Goal: Task Accomplishment & Management: Manage account settings

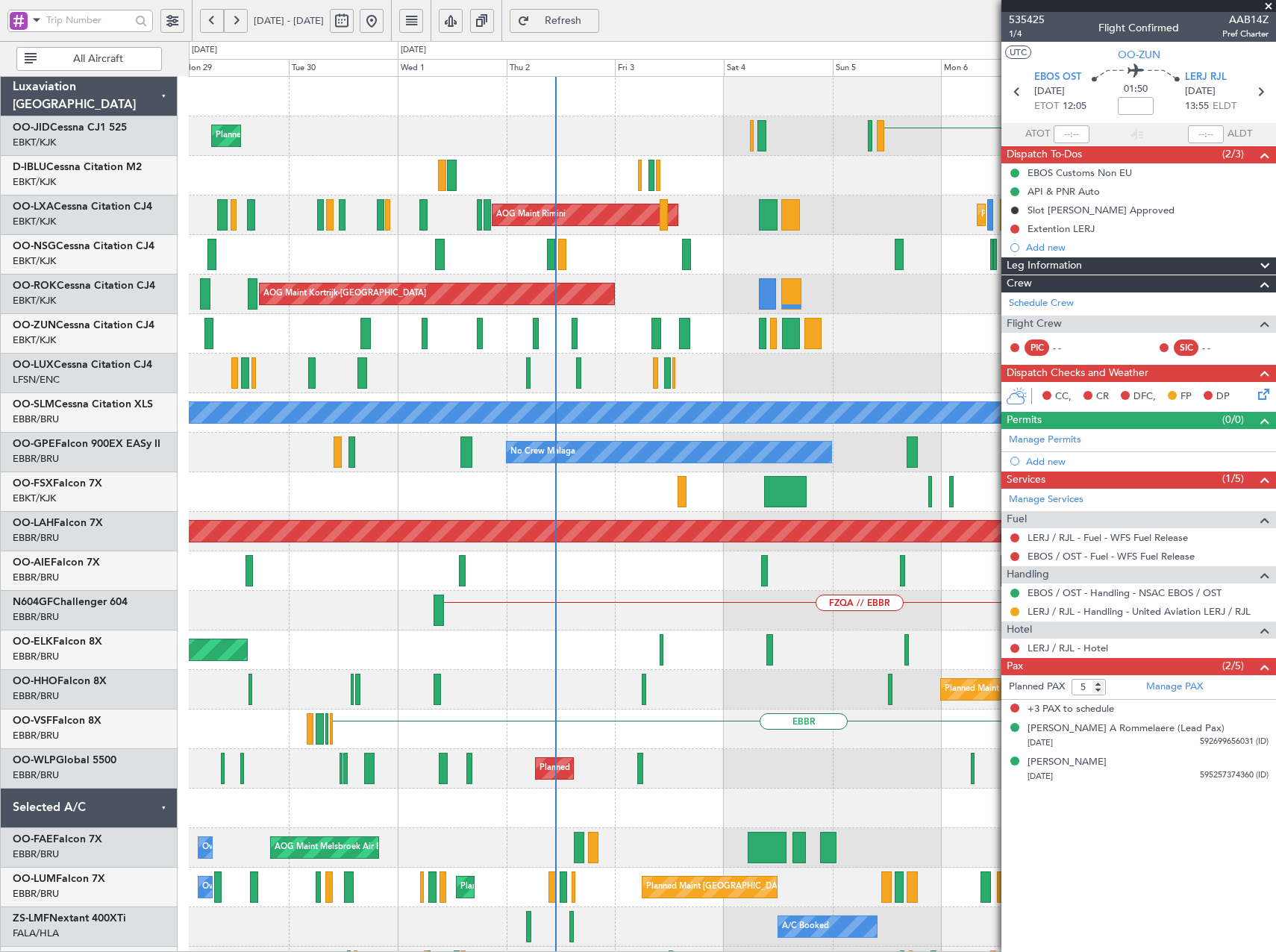
click at [1275, 715] on html "[DATE] - [DATE] Refresh Quick Links All Aircraft EBKT Planned Maint [GEOGRAPHIC…" at bounding box center [638, 476] width 1276 height 952
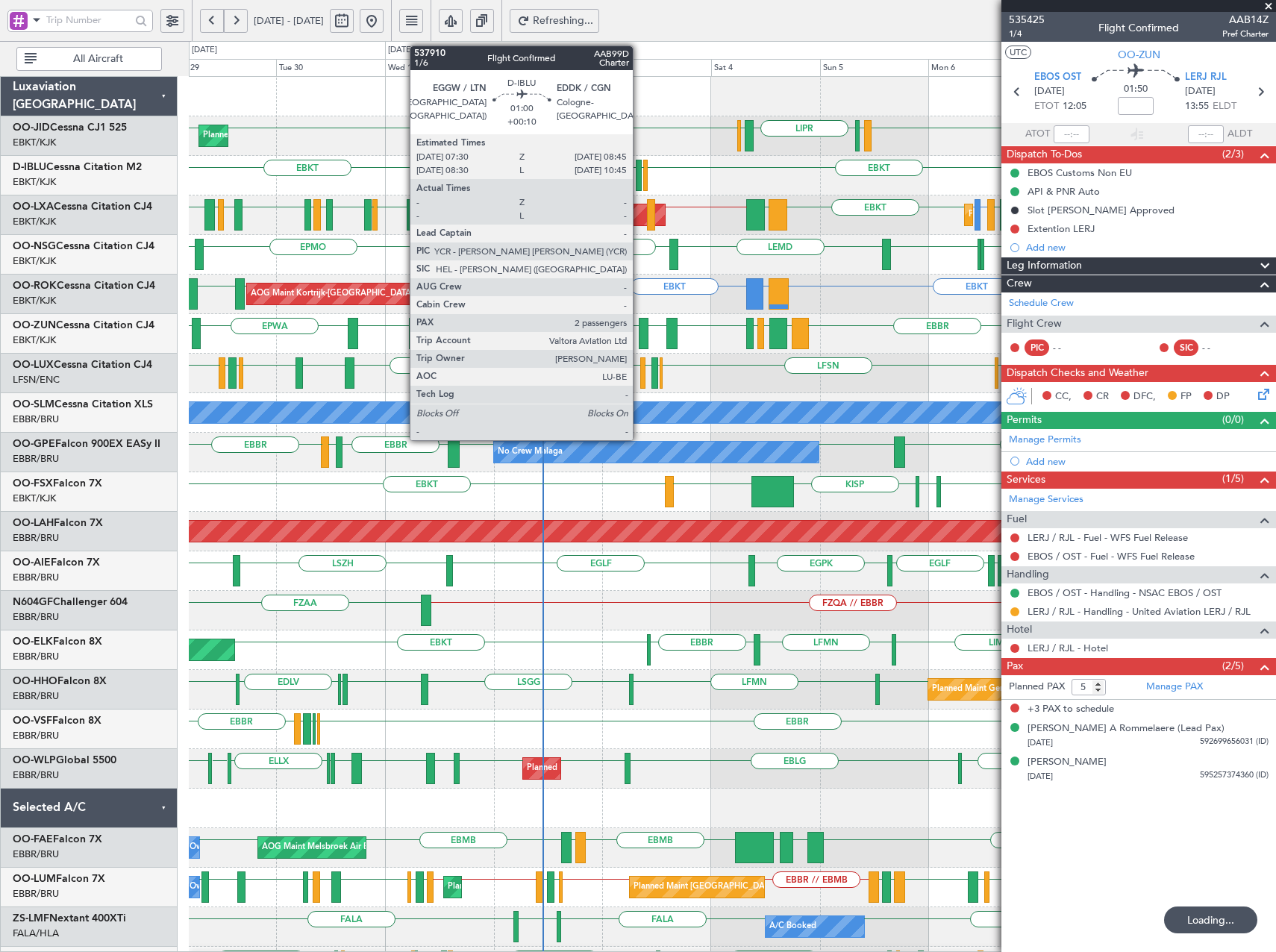
click at [639, 178] on div at bounding box center [639, 175] width 6 height 31
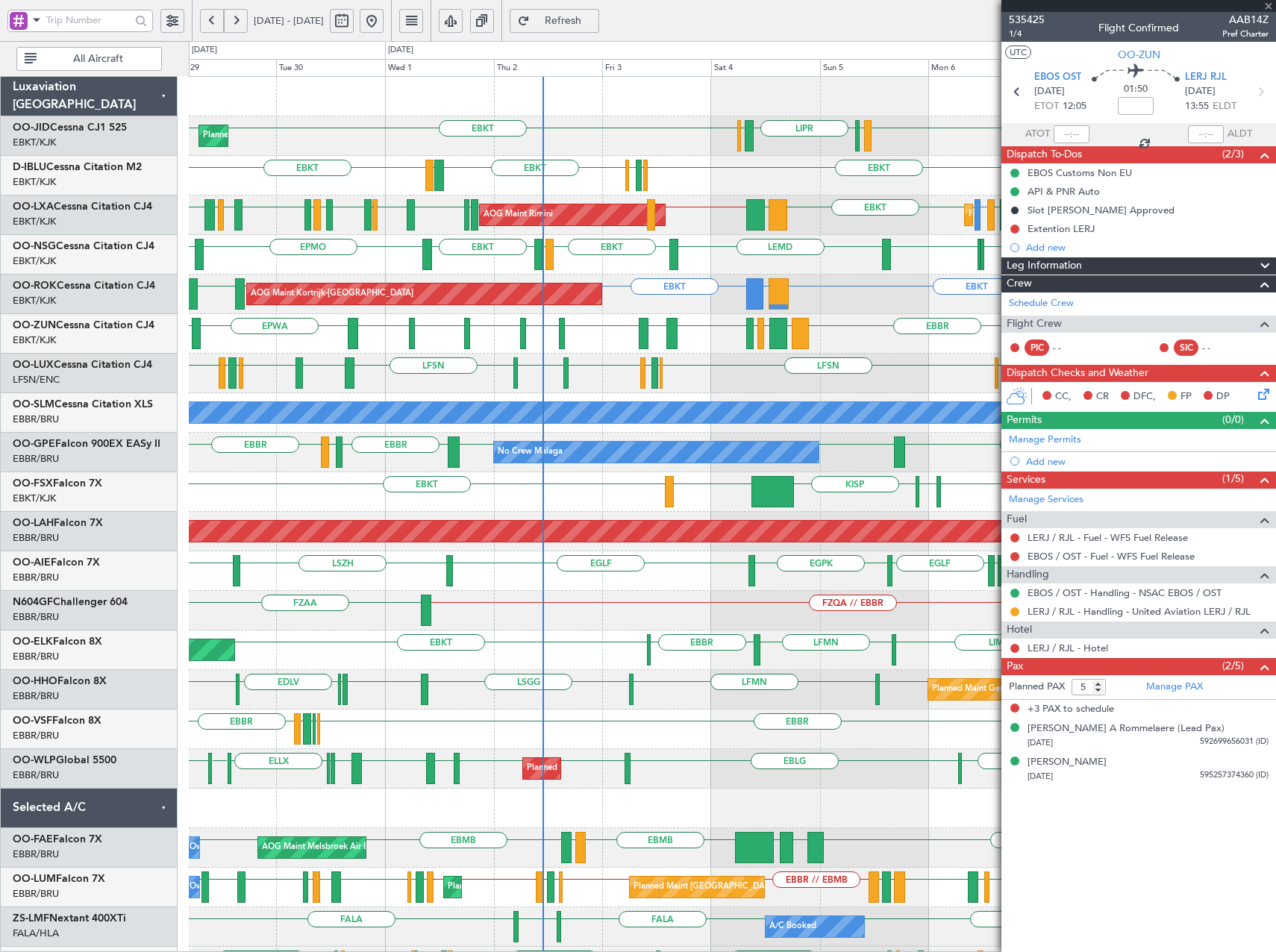
type input "+00:10"
type input "2"
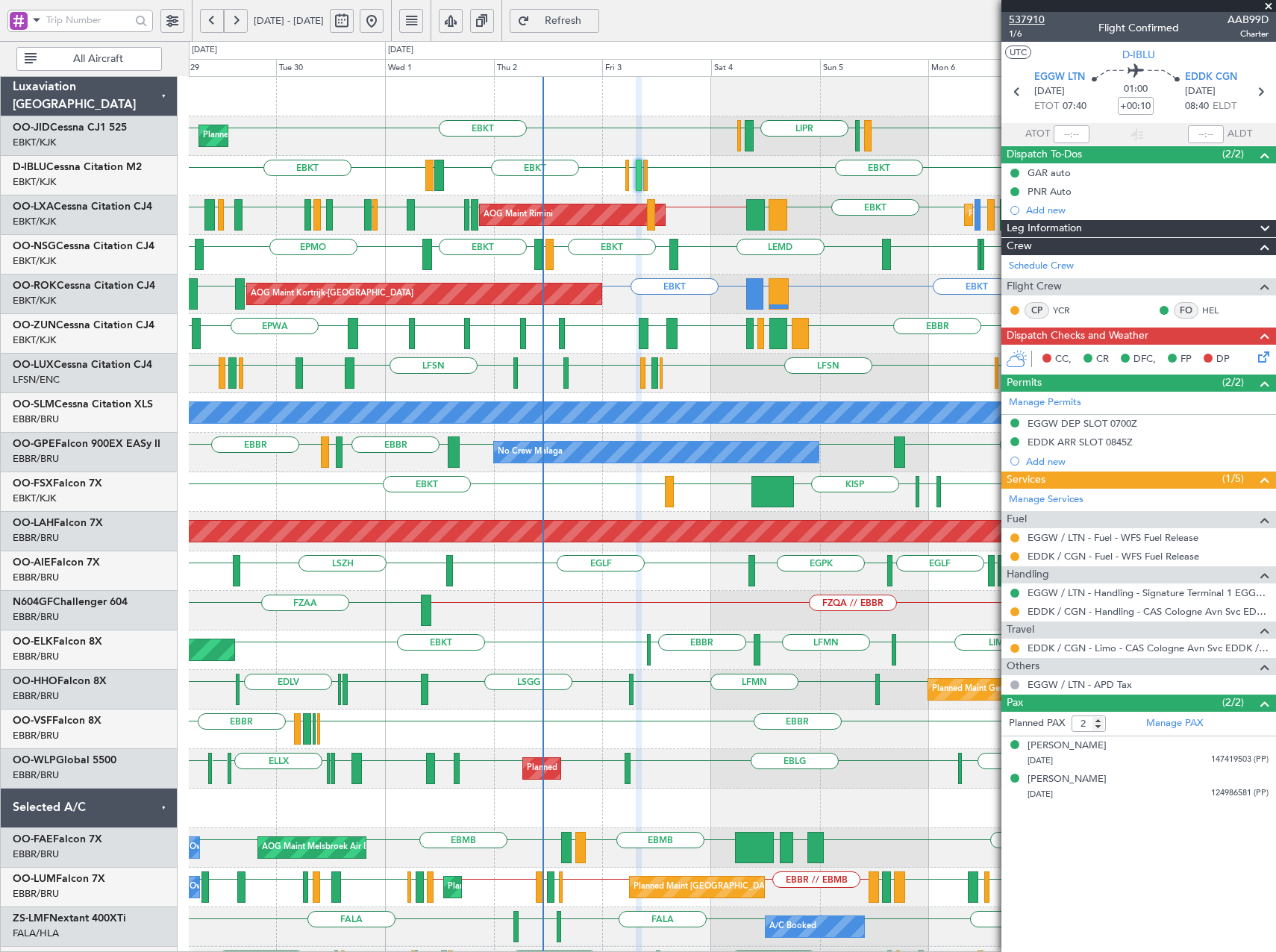
click at [1014, 21] on span "537910" at bounding box center [1026, 19] width 36 height 16
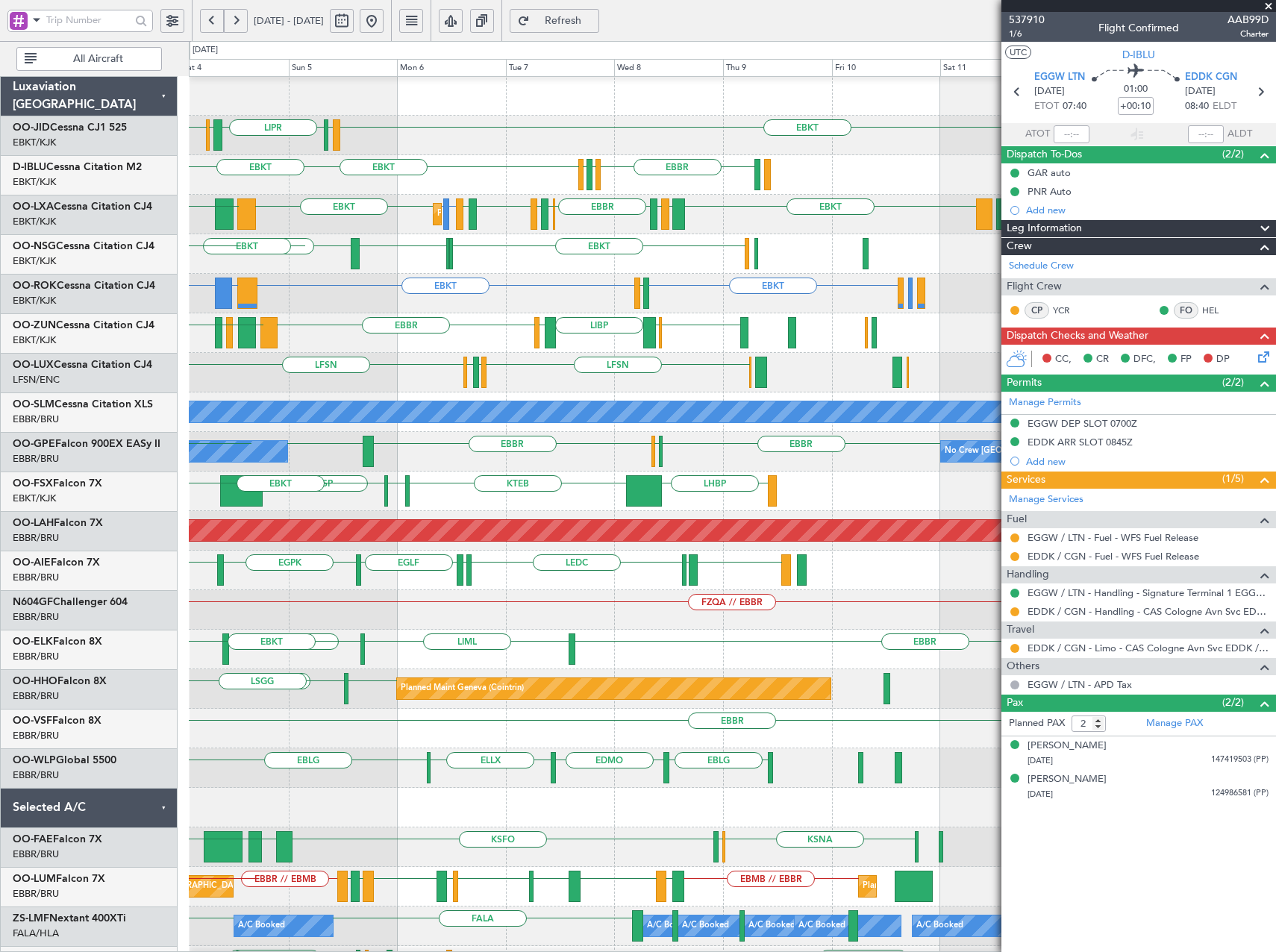
click at [214, 269] on div "LEMD EBKT LFOK EBKT EBKT LEGE EBKT" at bounding box center [732, 253] width 1086 height 40
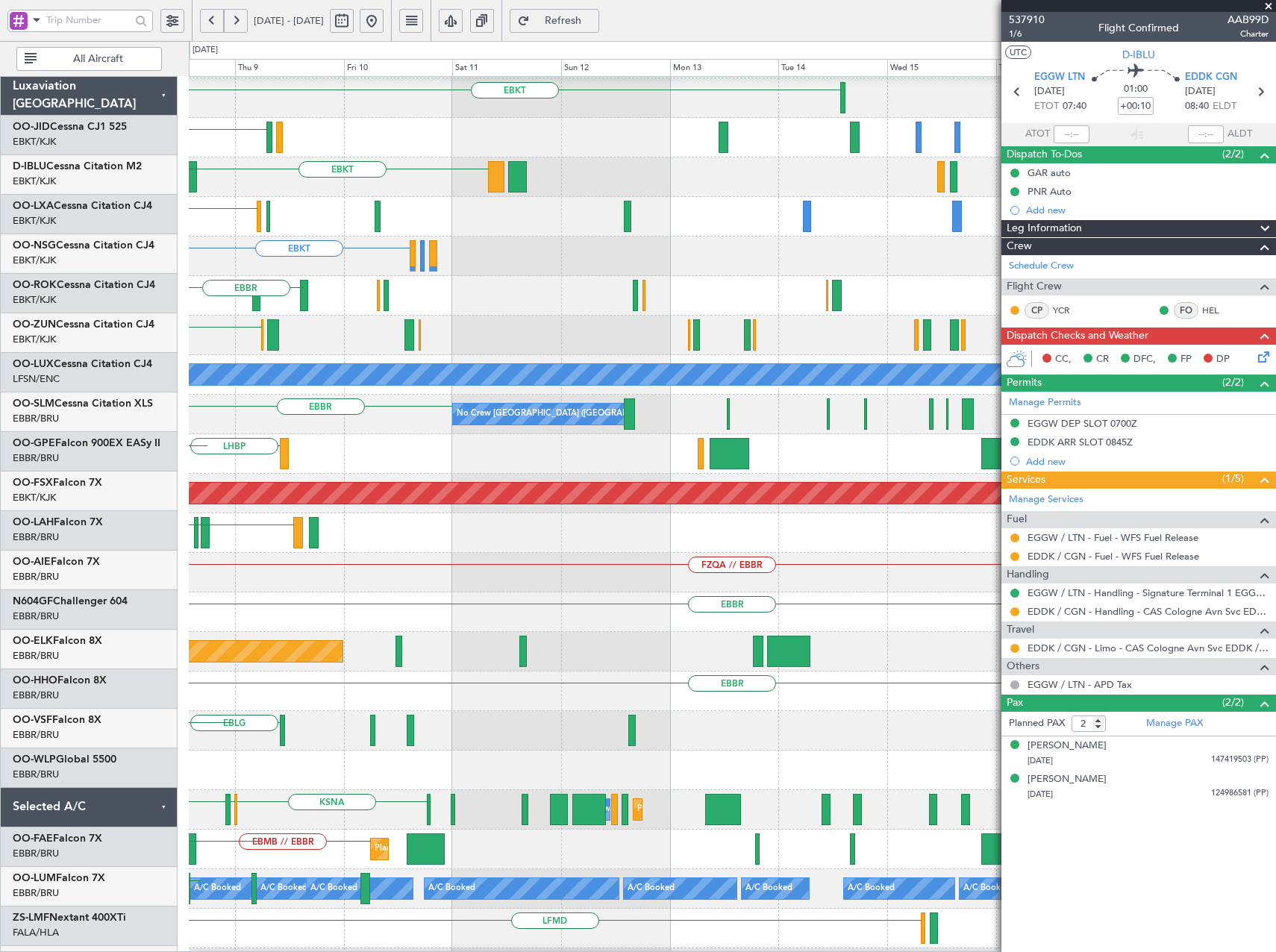
scroll to position [42, 0]
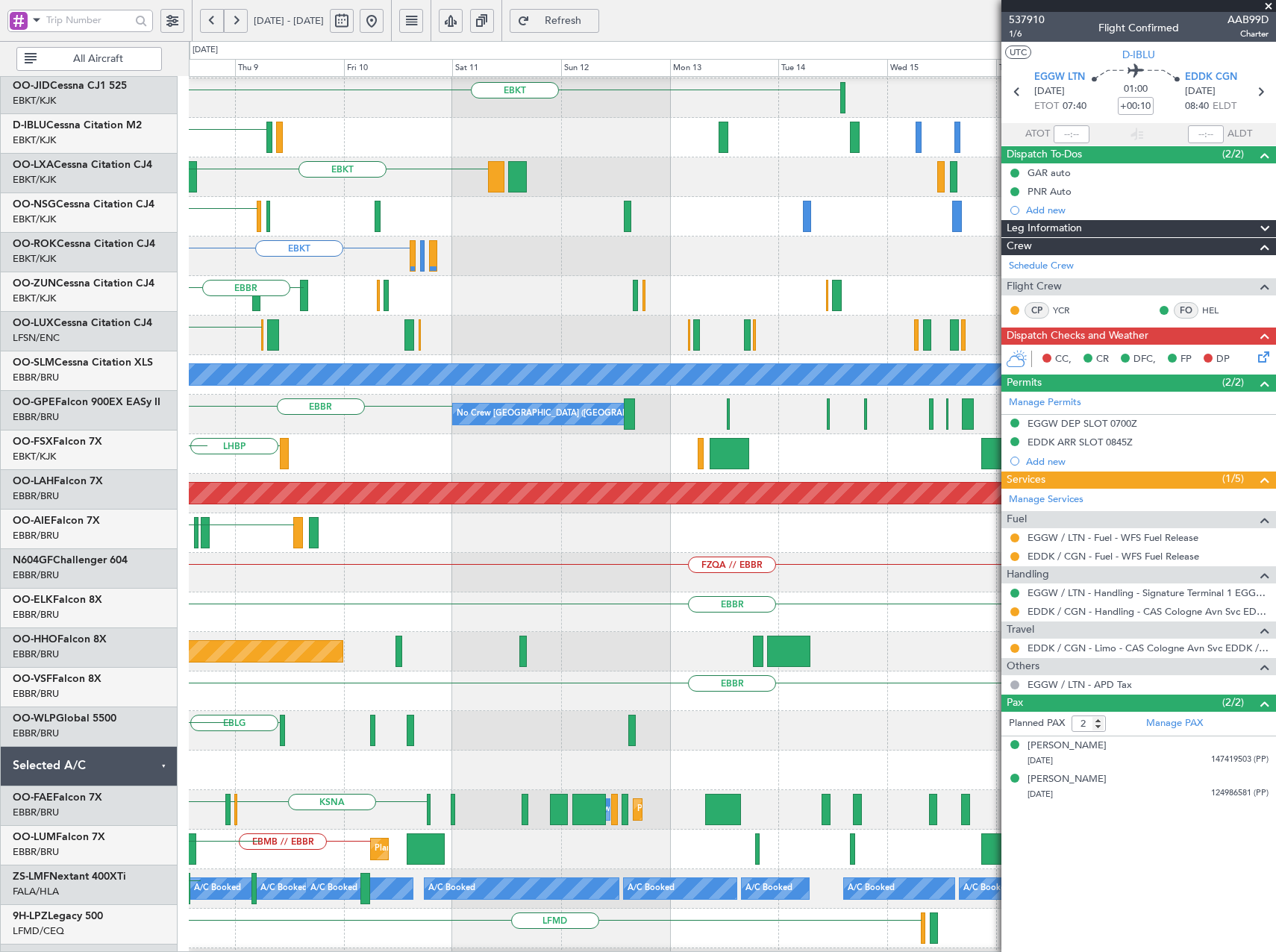
click at [219, 241] on div "EBKT LFBD EBKT" at bounding box center [732, 256] width 1086 height 40
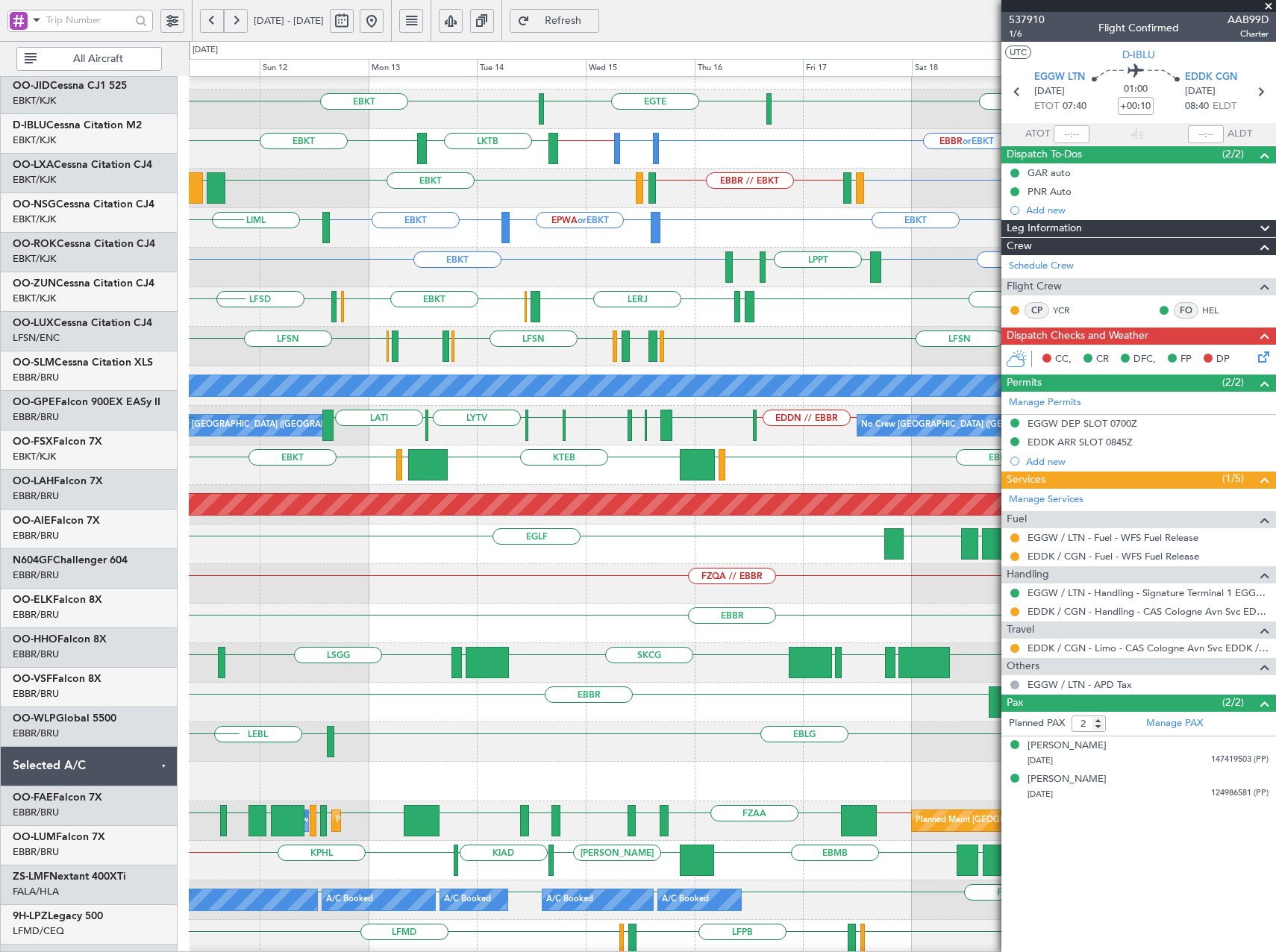
scroll to position [27, 0]
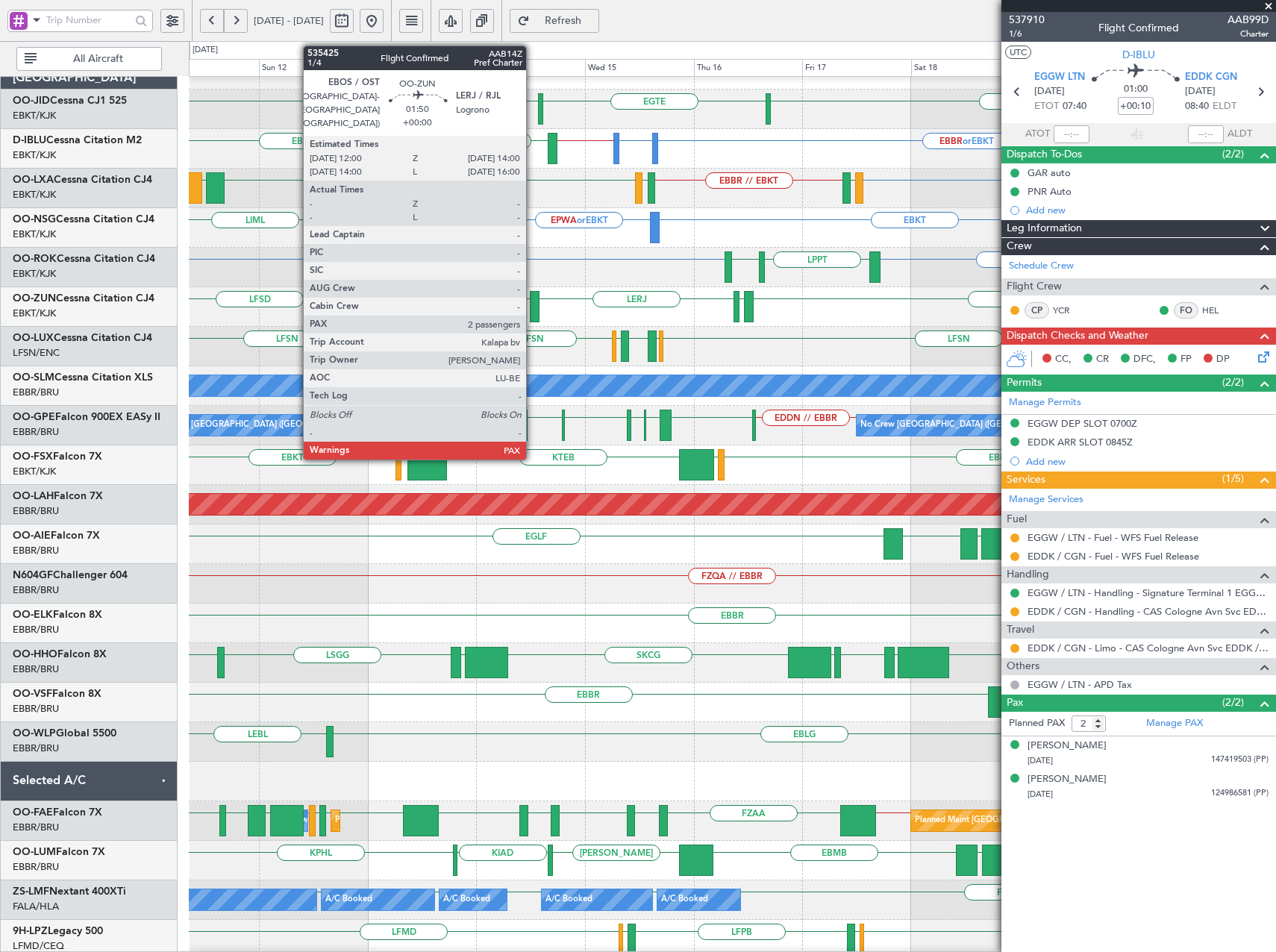
click at [532, 307] on div at bounding box center [534, 307] width 10 height 31
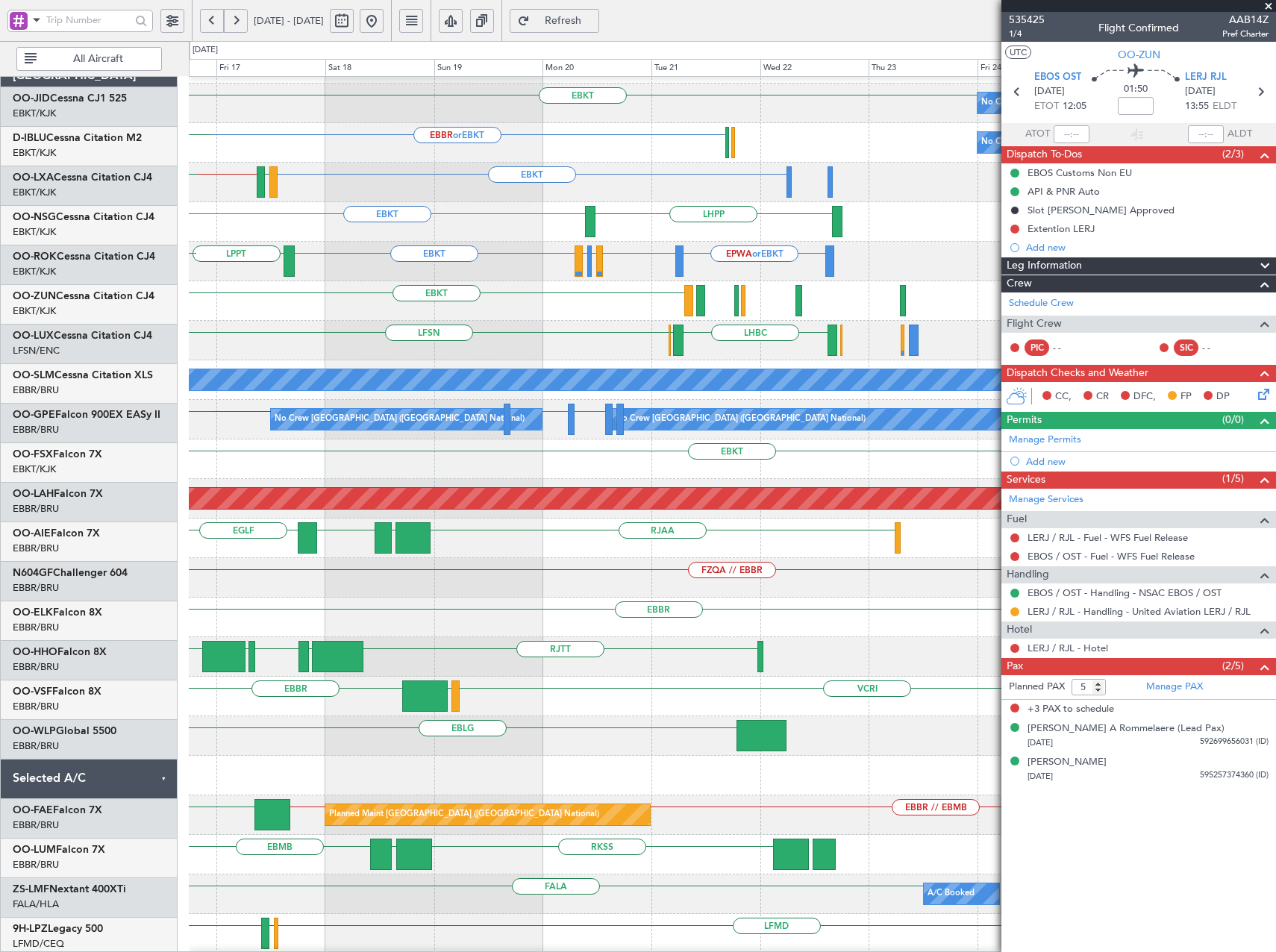
scroll to position [33, 0]
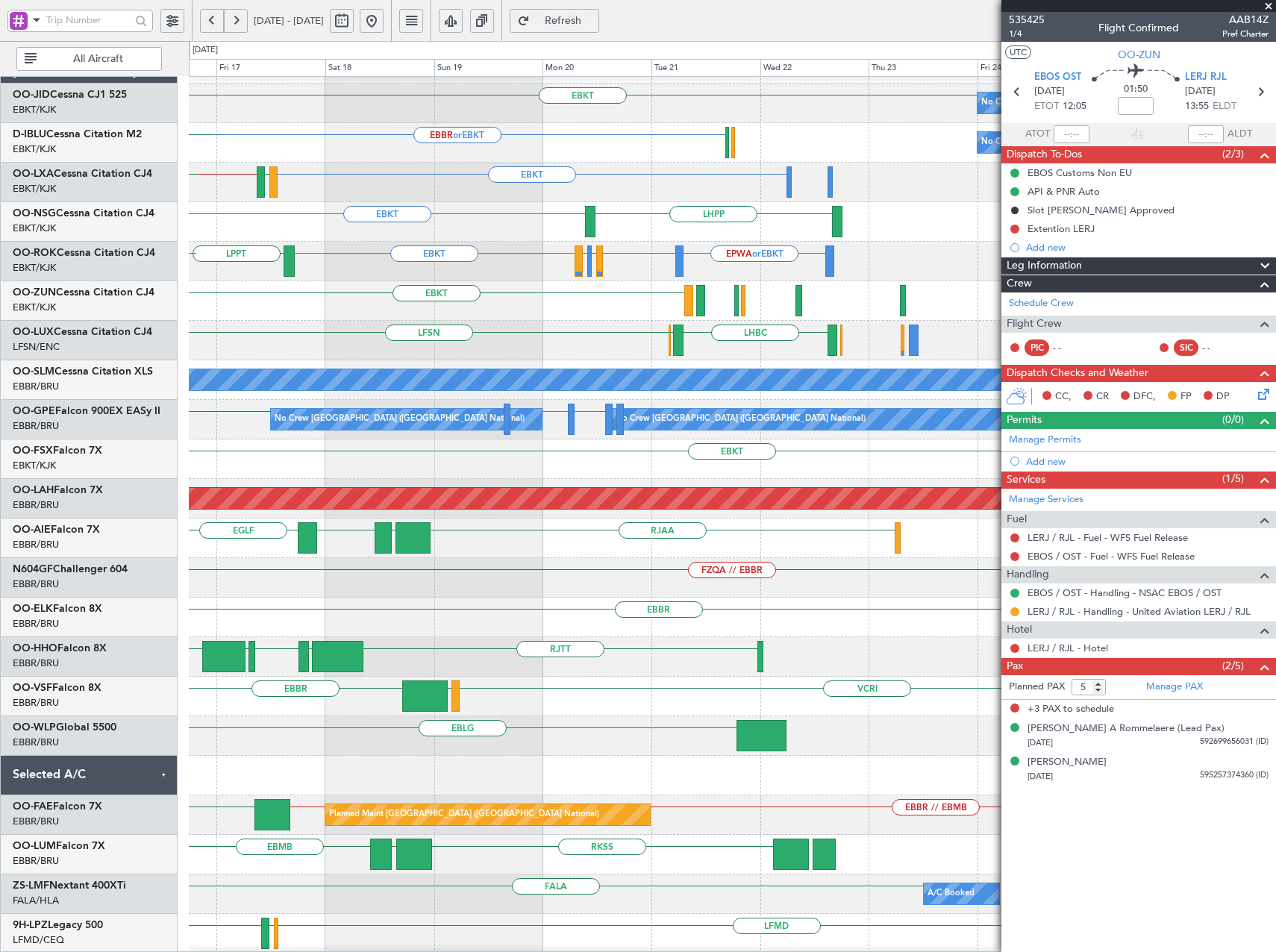
click at [310, 277] on div "EBKT EPWA or EBKT EBKT LFMQ or EBKT LEPA or EBKT LPPT LERJ EBKT" at bounding box center [732, 261] width 1086 height 40
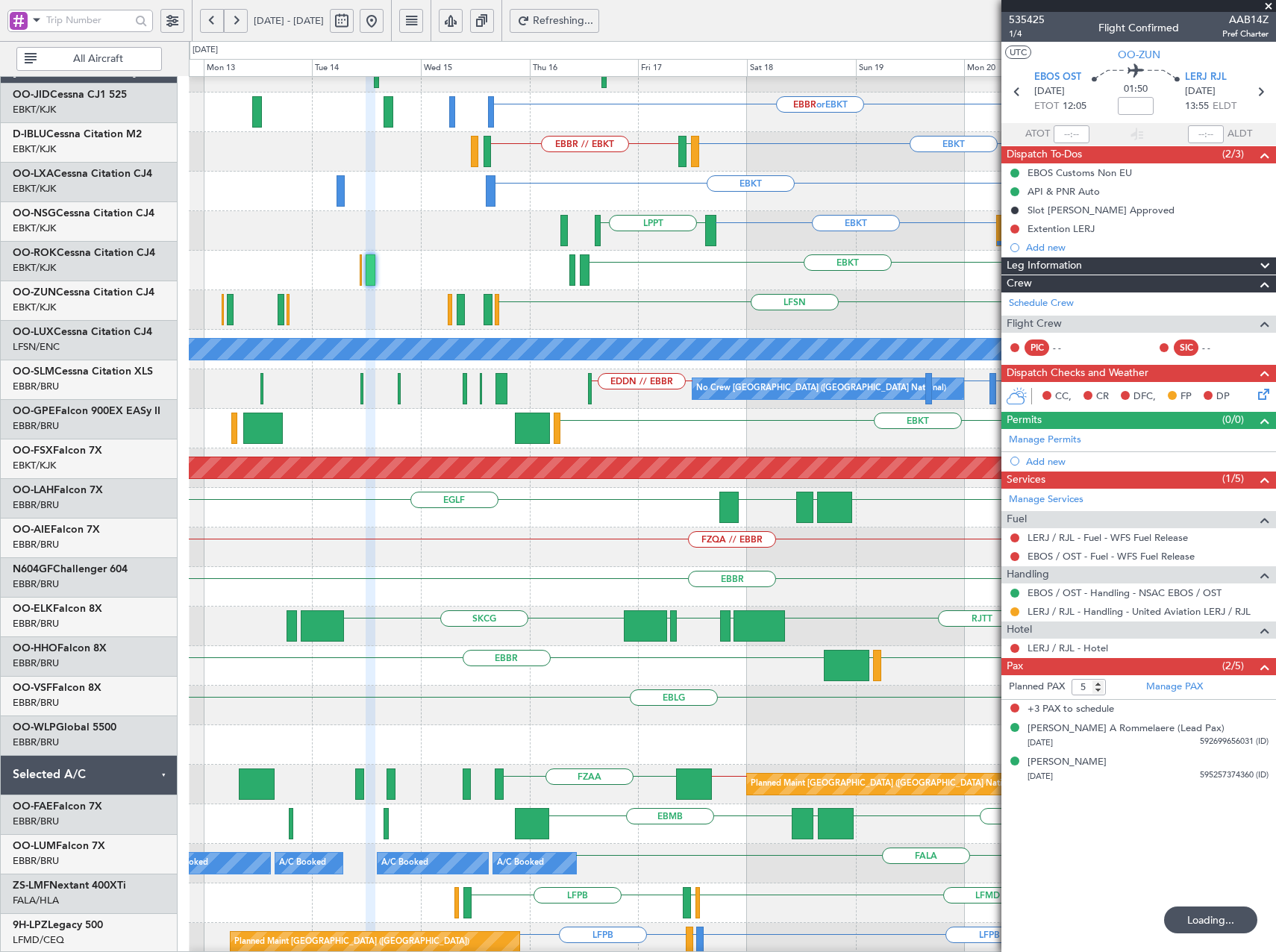
scroll to position [67, 0]
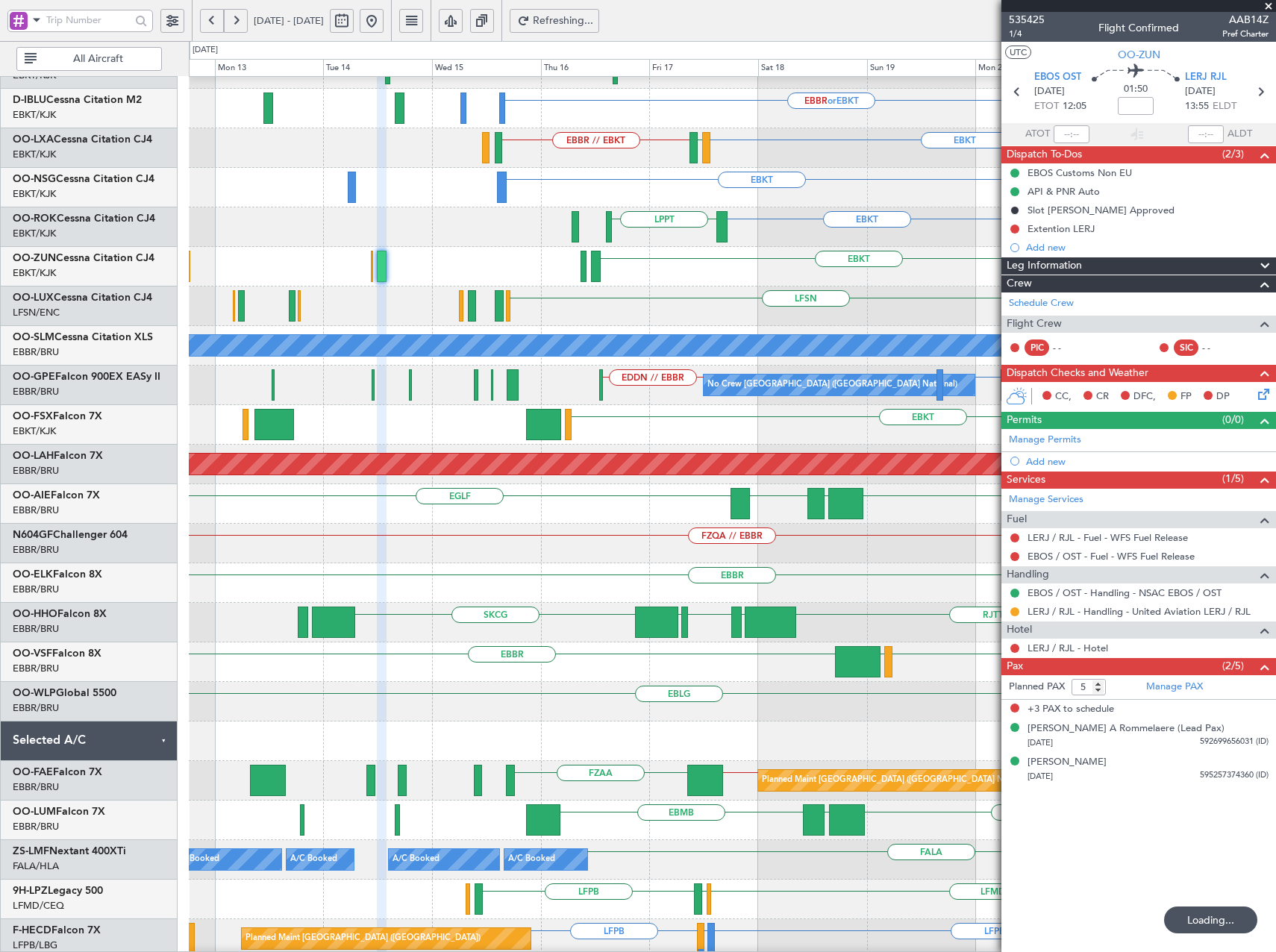
click at [979, 415] on div "EBKT" at bounding box center [732, 424] width 1086 height 40
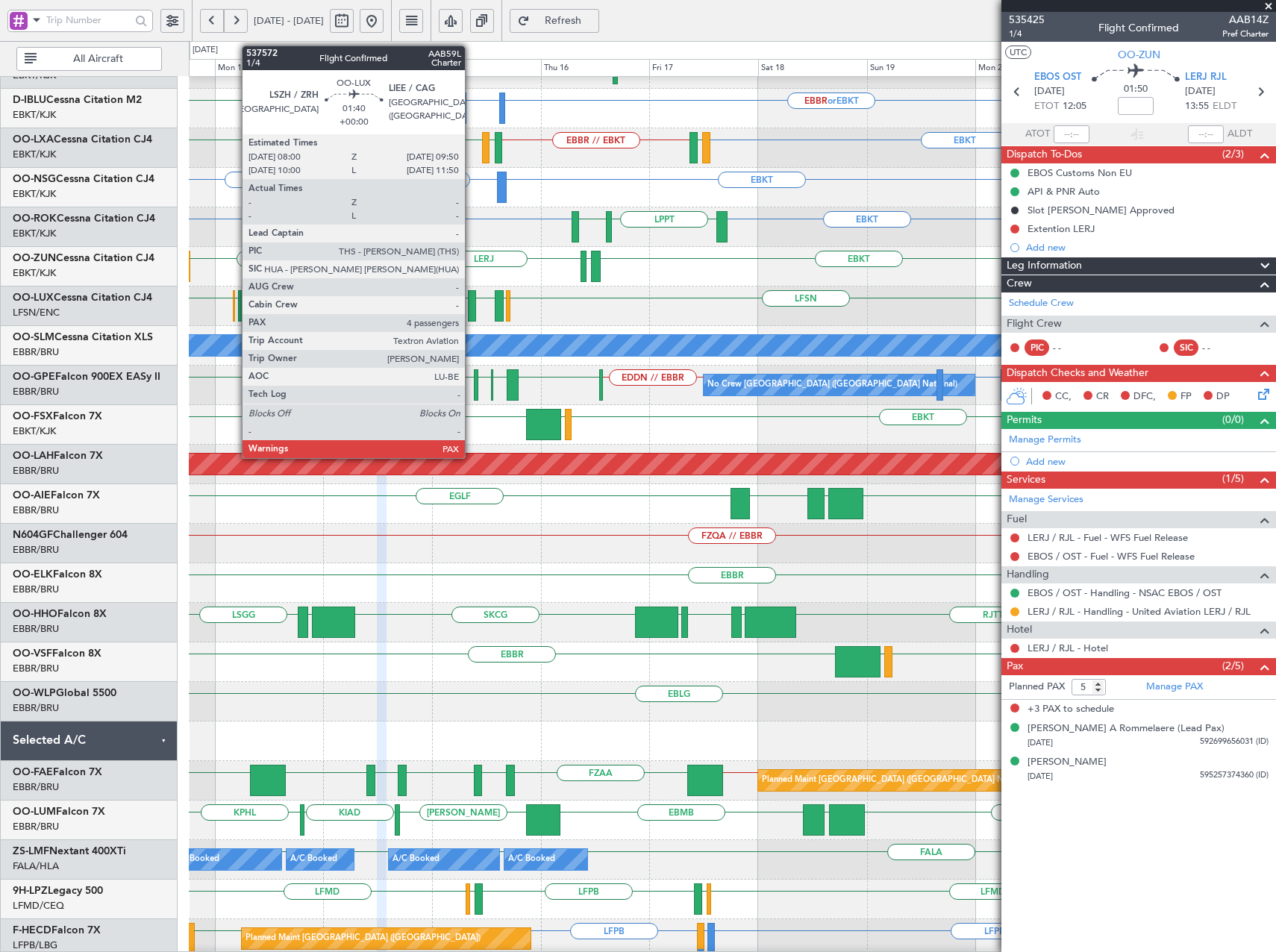
click at [472, 307] on div at bounding box center [472, 306] width 9 height 31
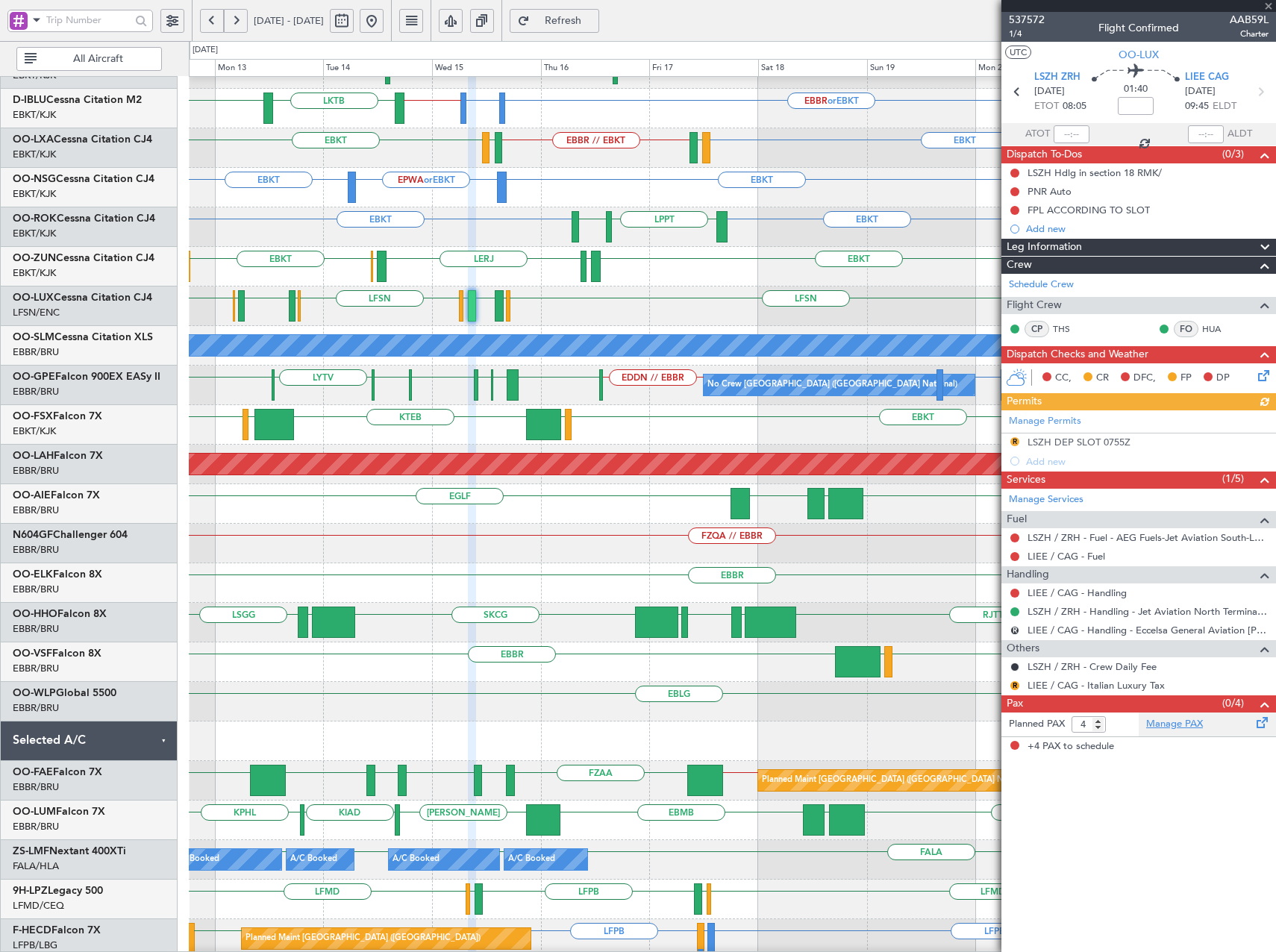
click at [1197, 725] on link "Manage PAX" at bounding box center [1174, 724] width 57 height 15
click at [1174, 720] on link "Manage PAX" at bounding box center [1174, 724] width 57 height 15
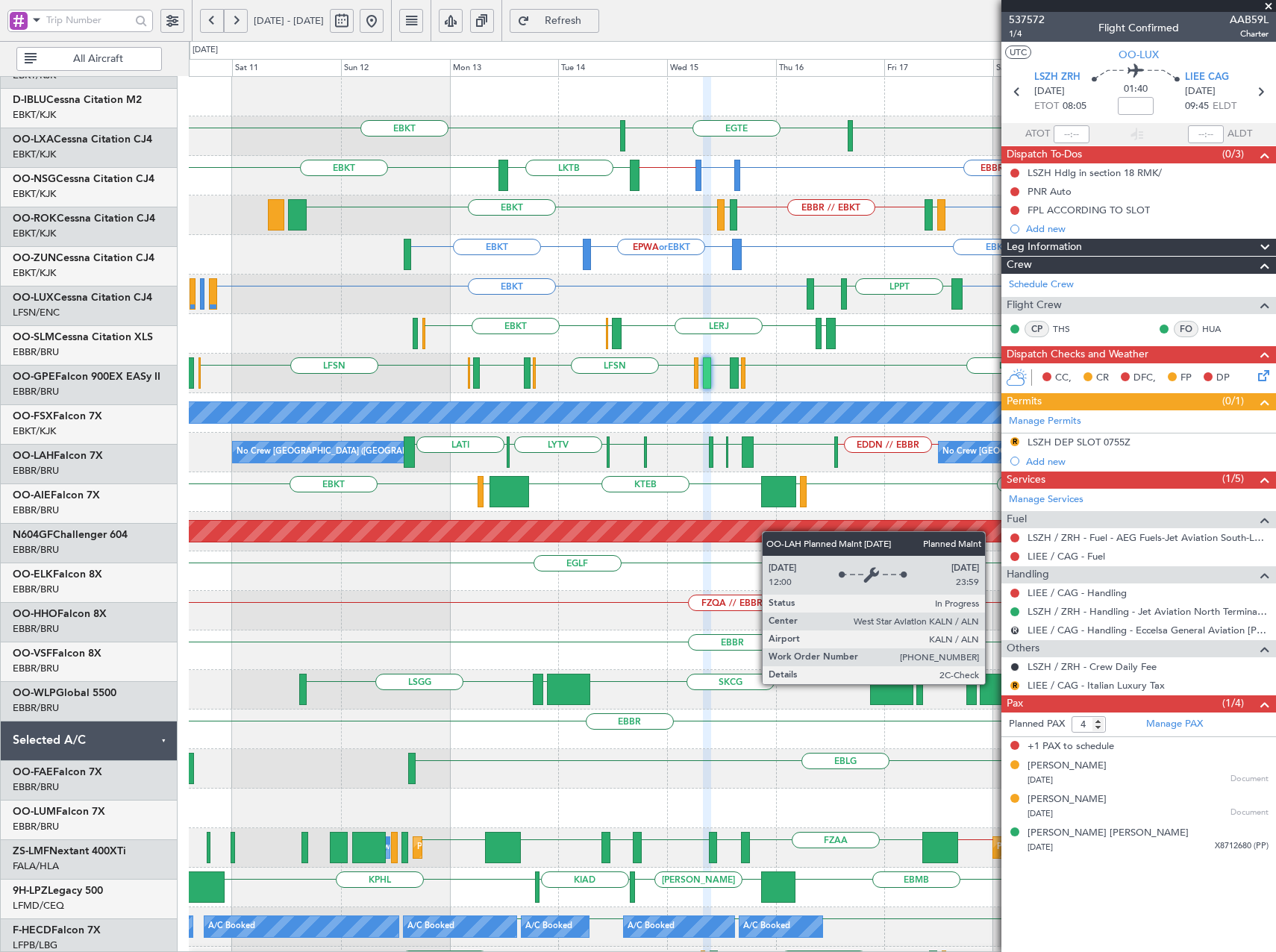
scroll to position [0, 0]
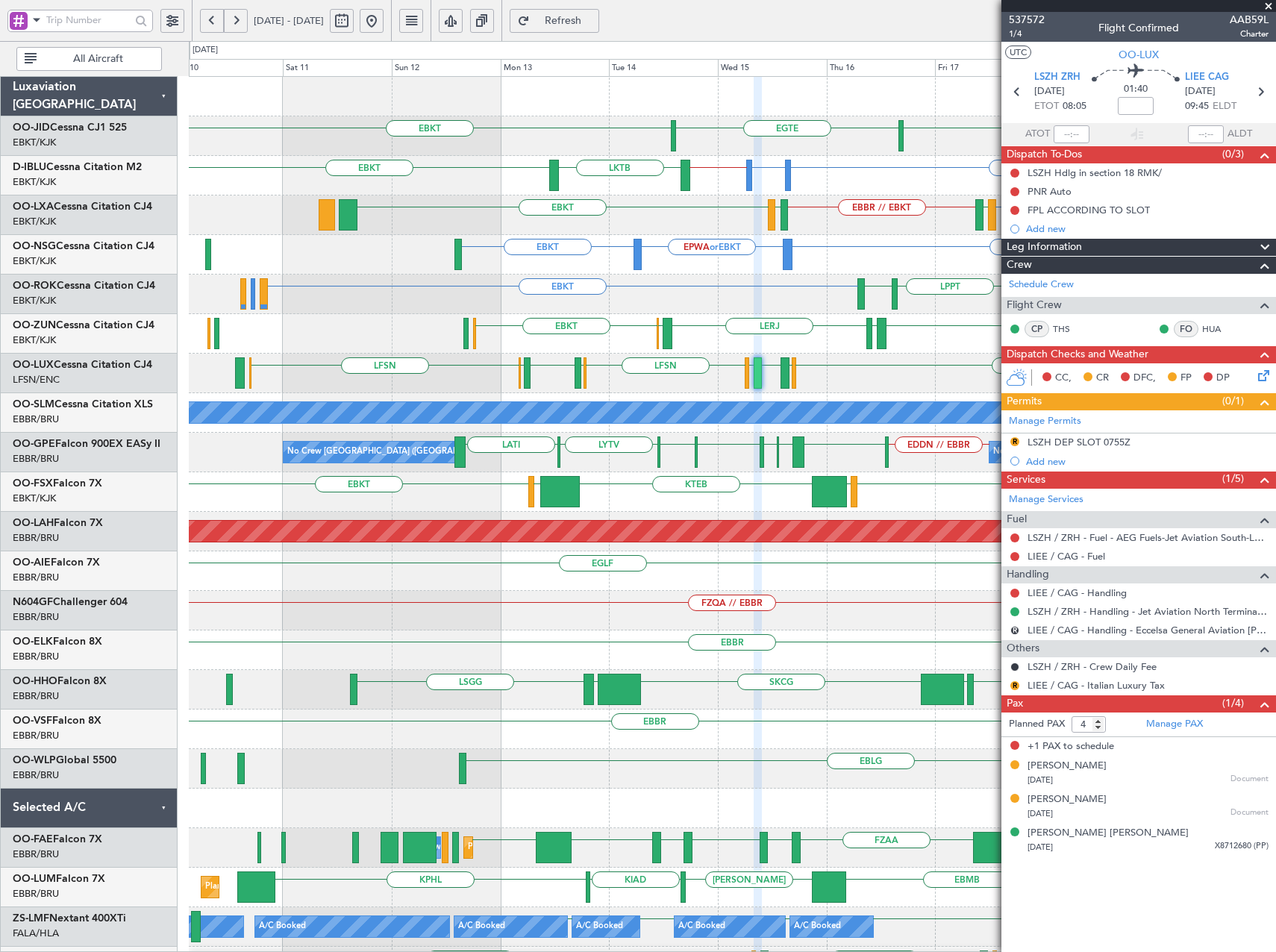
click at [824, 651] on div "EBKT EBKT [GEOGRAPHIC_DATA] EBBR or EBKT LSGG or EBKT EBKT // EBBR LKTB EBKT LF…" at bounding box center [732, 630] width 1086 height 1107
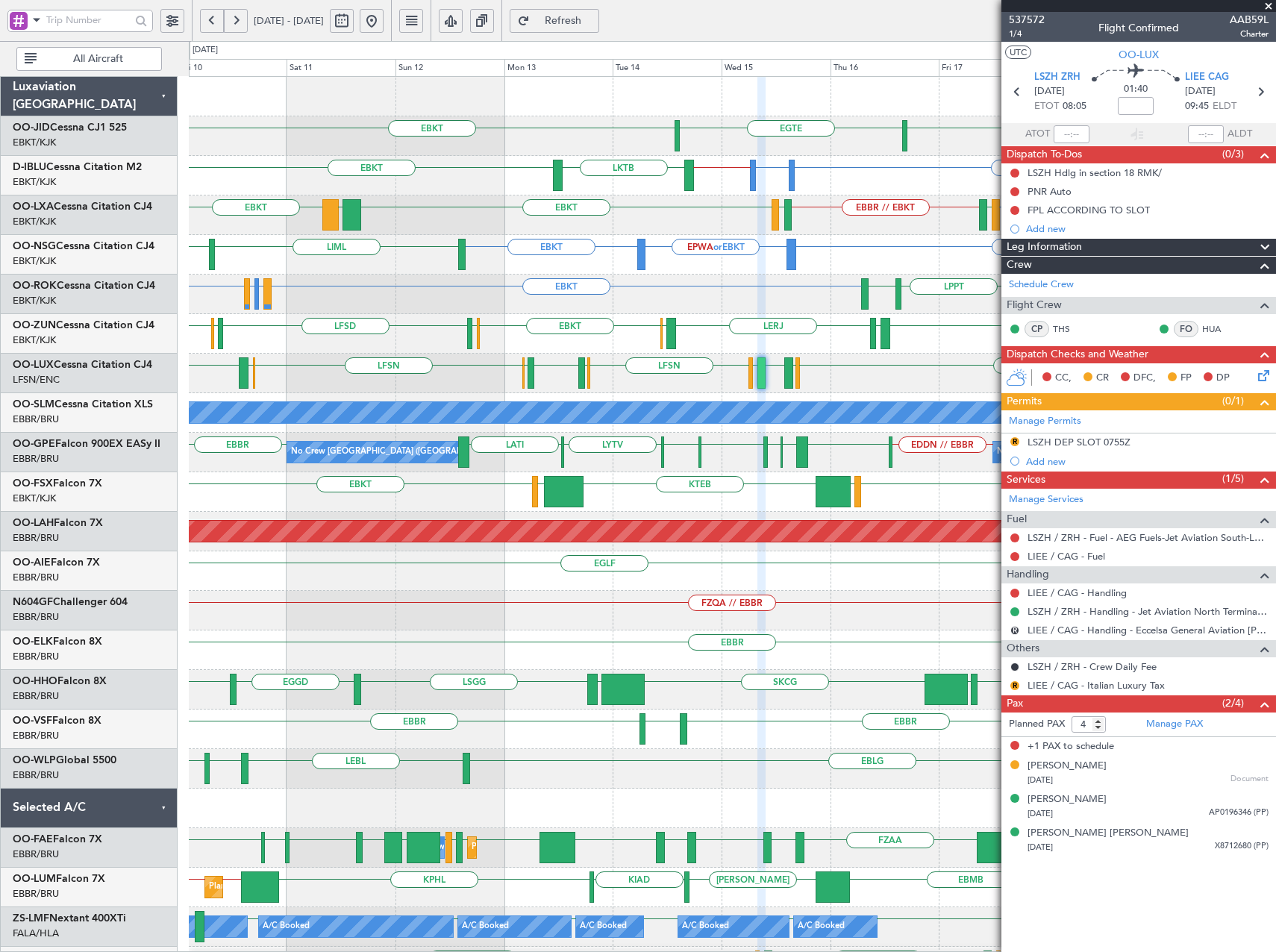
drag, startPoint x: 416, startPoint y: 28, endPoint x: 550, endPoint y: 130, distance: 168.4
click at [383, 28] on button at bounding box center [372, 21] width 24 height 24
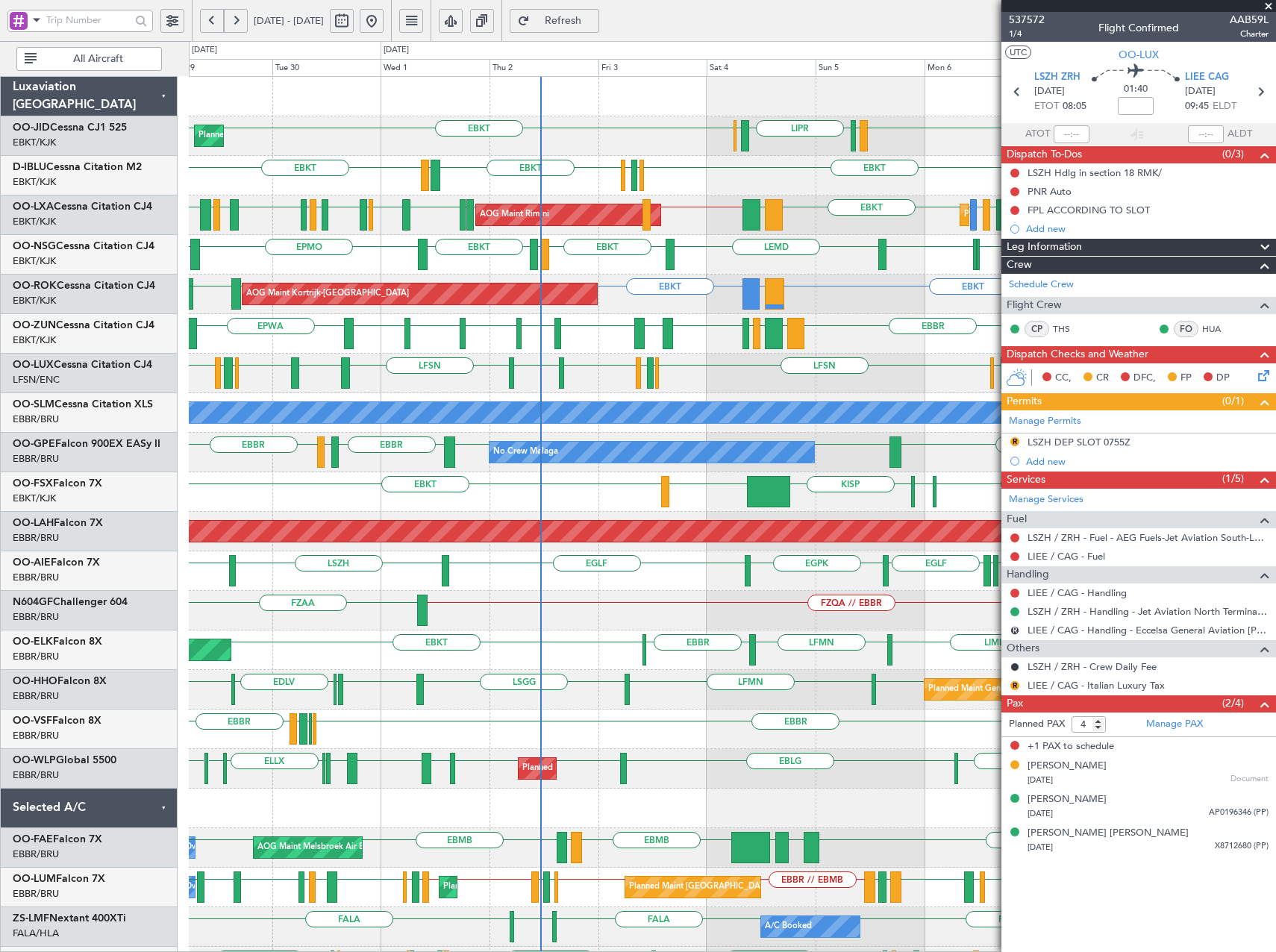
click at [656, 267] on div "EBKT LEMD EBKT LEGE EBKT LFOK EBKT EPMO EBKT Planned Maint [GEOGRAPHIC_DATA] ([…" at bounding box center [732, 254] width 1086 height 40
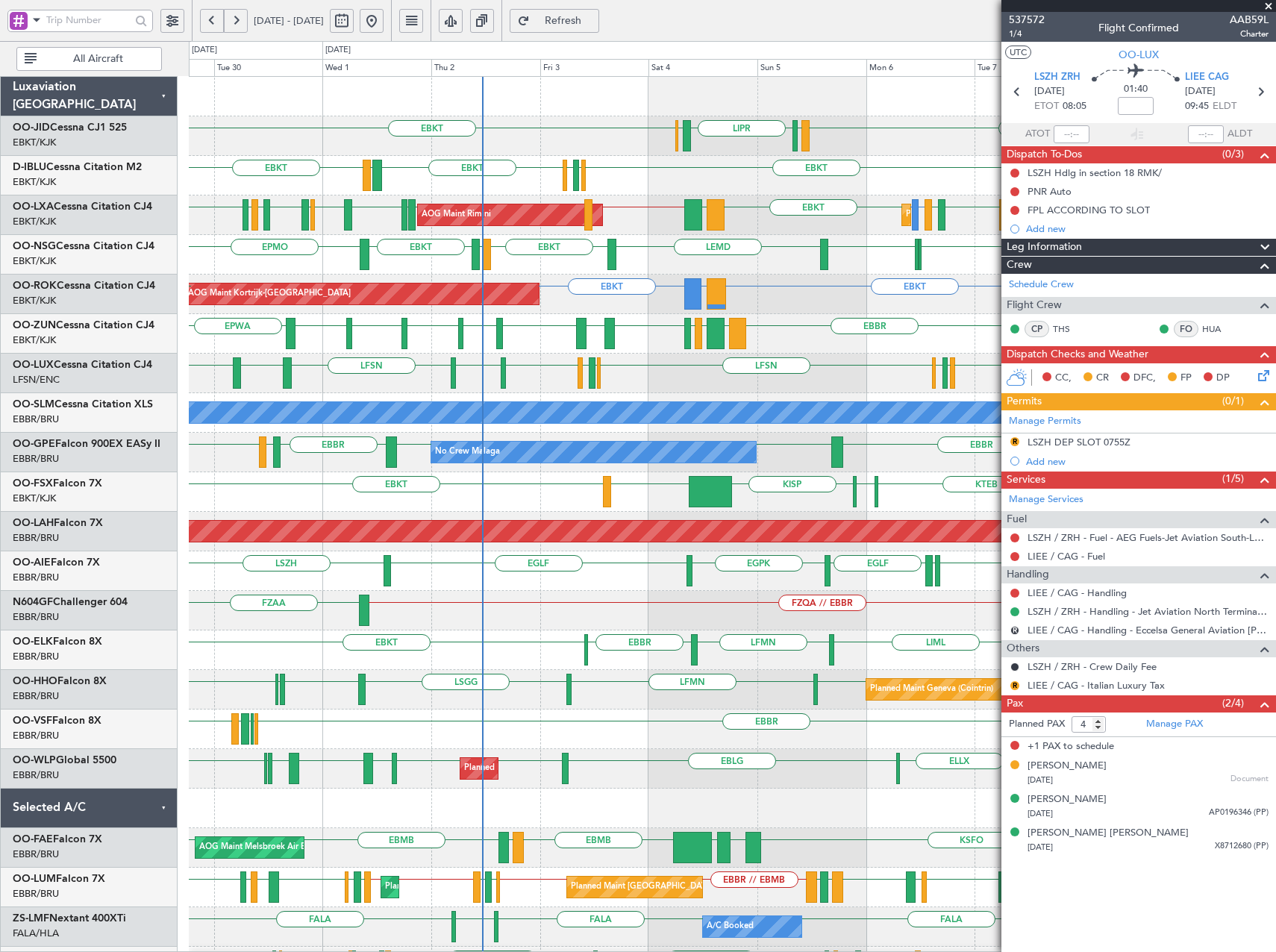
click at [815, 307] on div "AOG Maint Kortrijk-[GEOGRAPHIC_DATA] EBKT EBKT LGKO or EBKT EBKT LFBD EBKT EPLB" at bounding box center [732, 294] width 1086 height 40
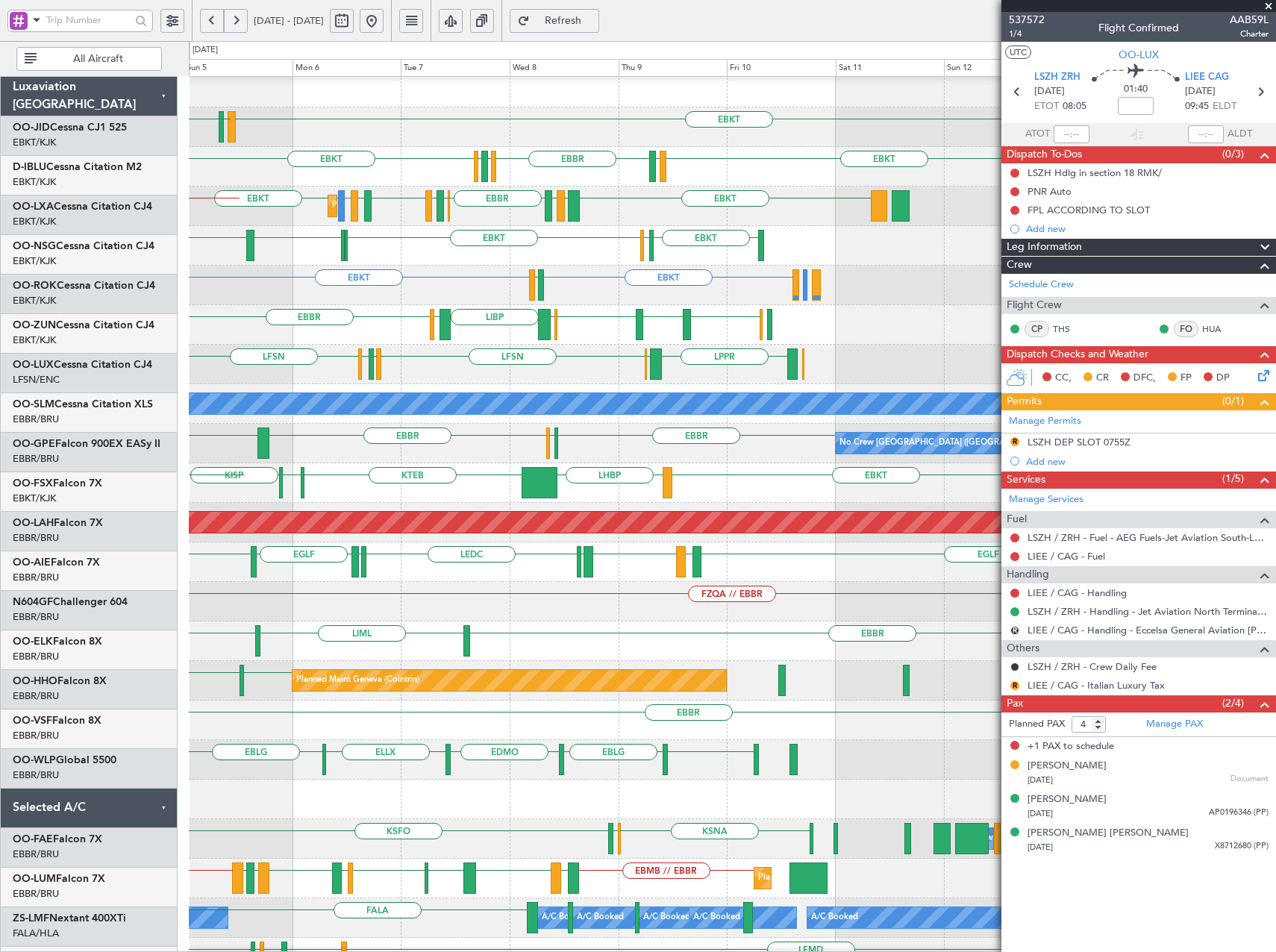
click at [259, 245] on div "LFLX EBKT LFOK EBKT LEMD EBKT EBKT" at bounding box center [732, 246] width 1086 height 40
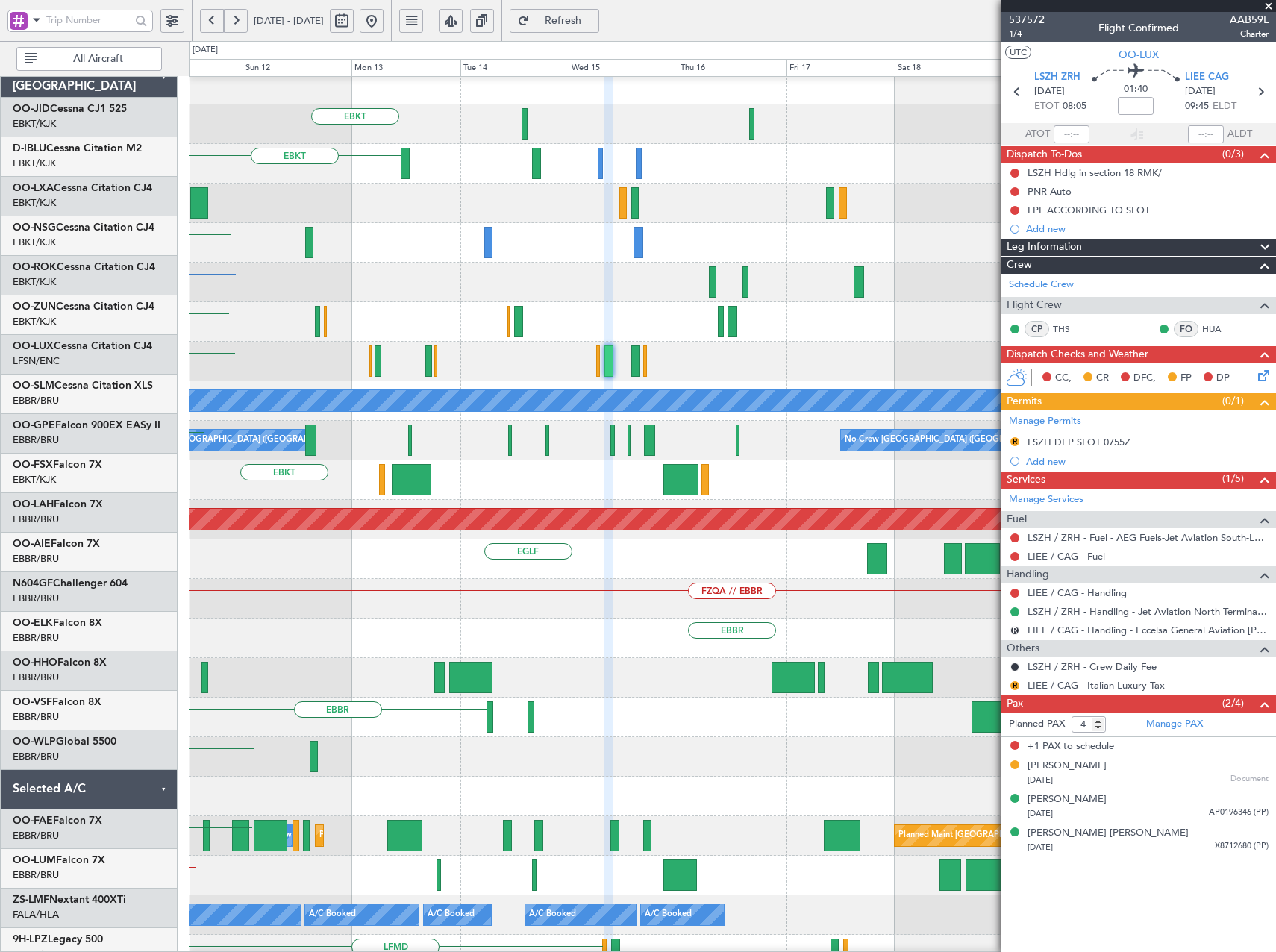
click at [192, 283] on div "EBKT" at bounding box center [732, 282] width 1086 height 40
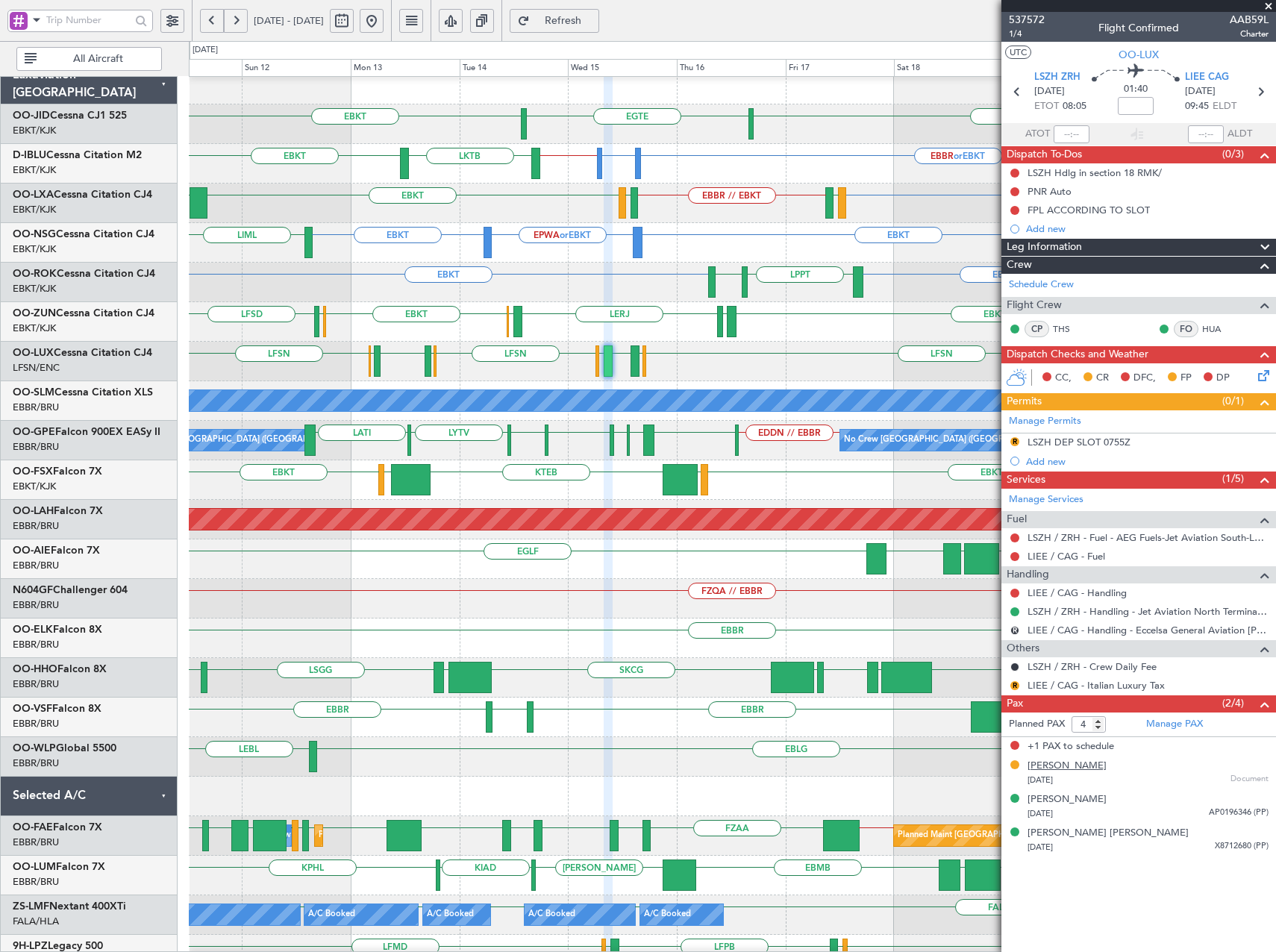
click at [1071, 767] on div "[PERSON_NAME]" at bounding box center [1066, 766] width 79 height 15
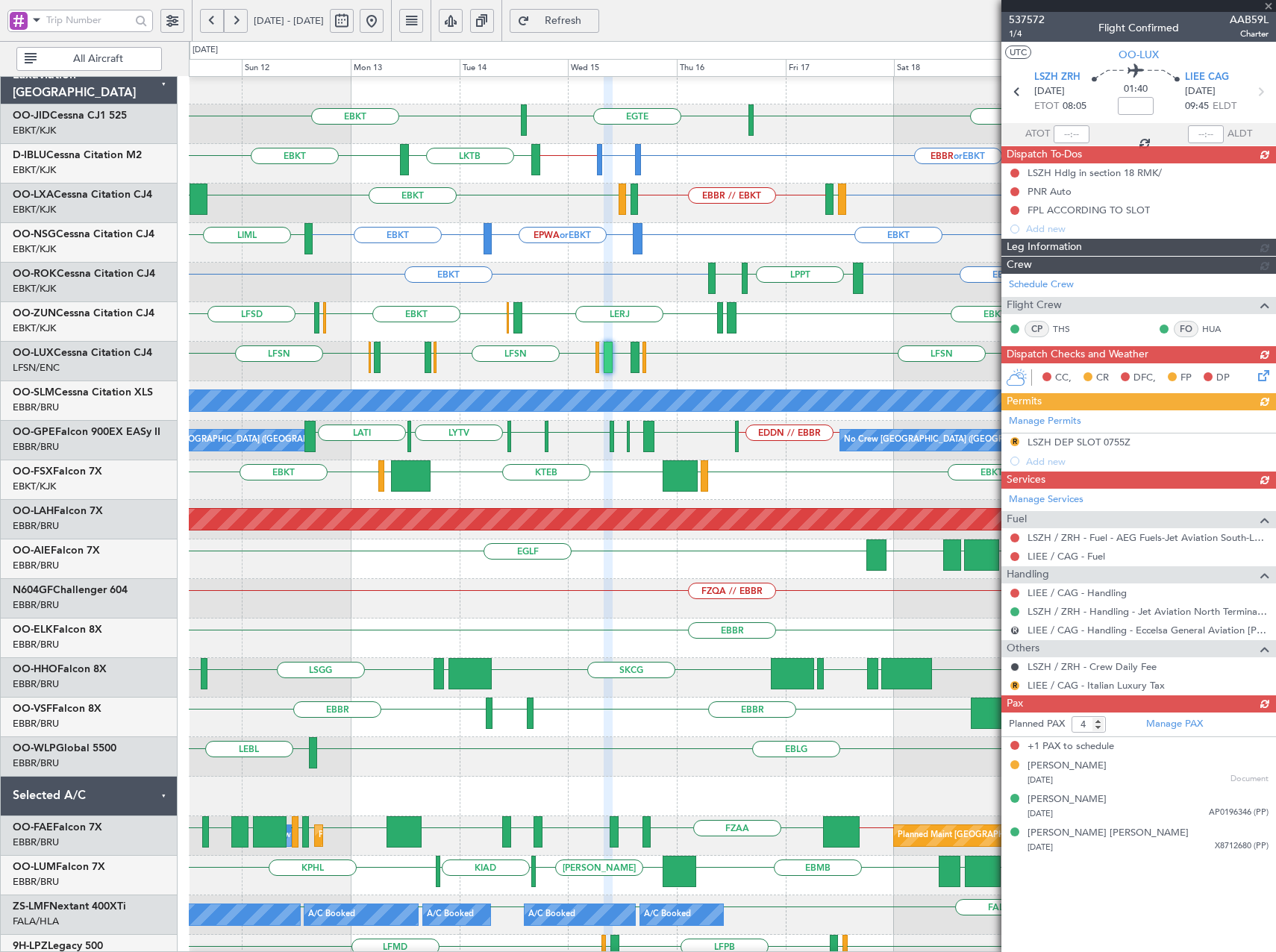
click at [383, 18] on button at bounding box center [372, 21] width 24 height 24
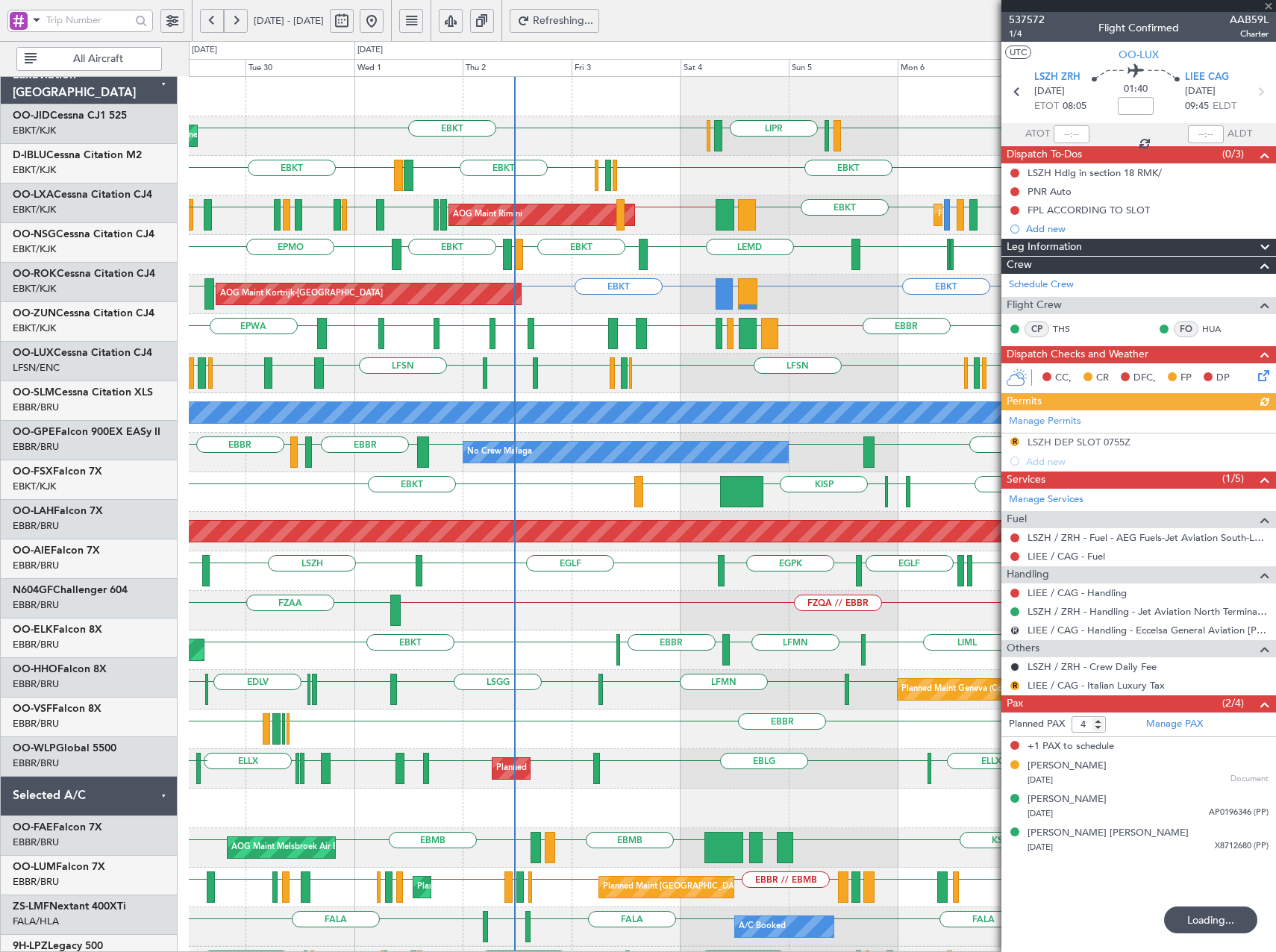
scroll to position [0, 0]
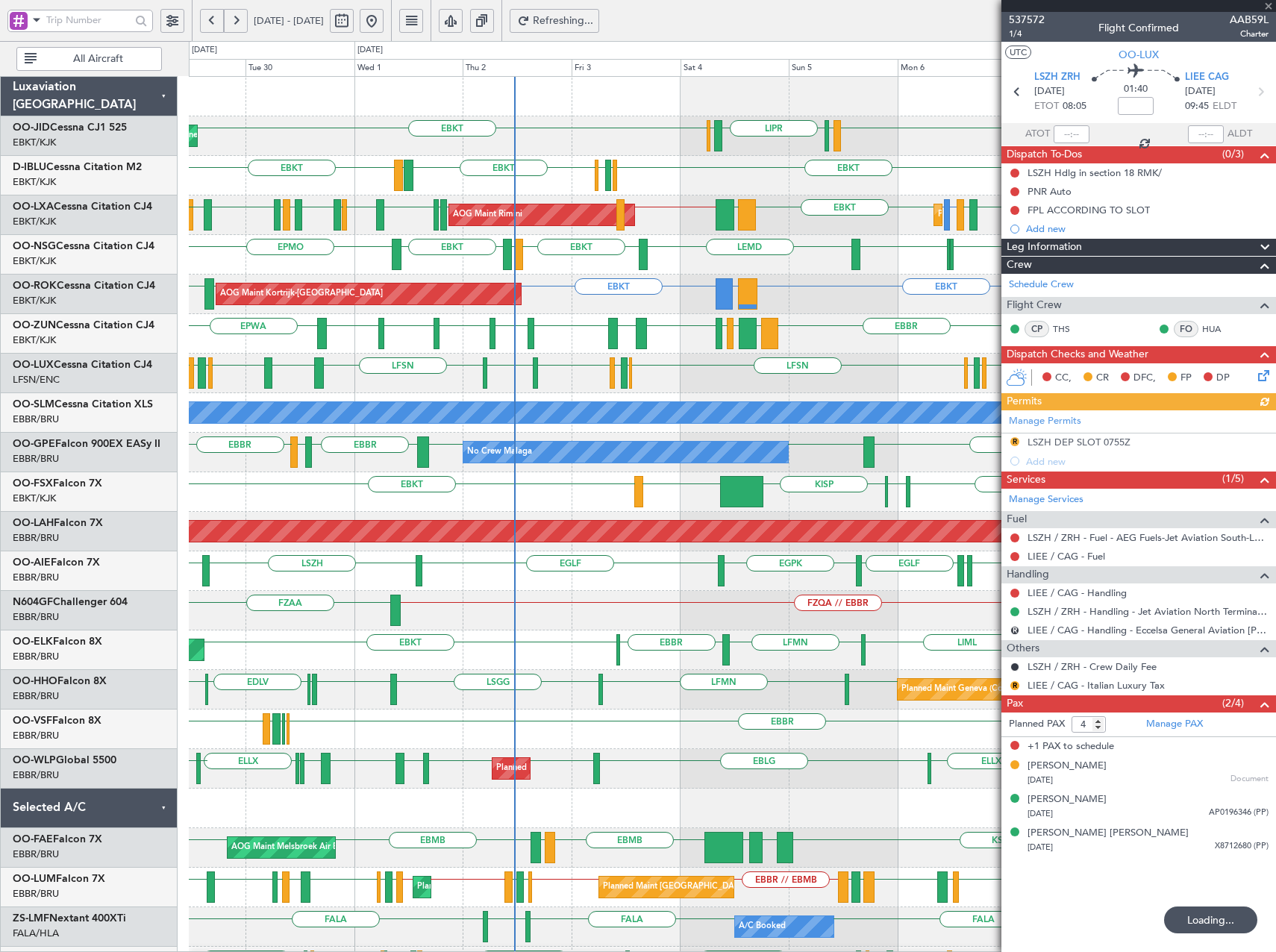
click at [613, 371] on div "EBKT LIPR LIML LFPB EBKT Planned Maint [GEOGRAPHIC_DATA]-[GEOGRAPHIC_DATA] EBKT…" at bounding box center [732, 570] width 1086 height 988
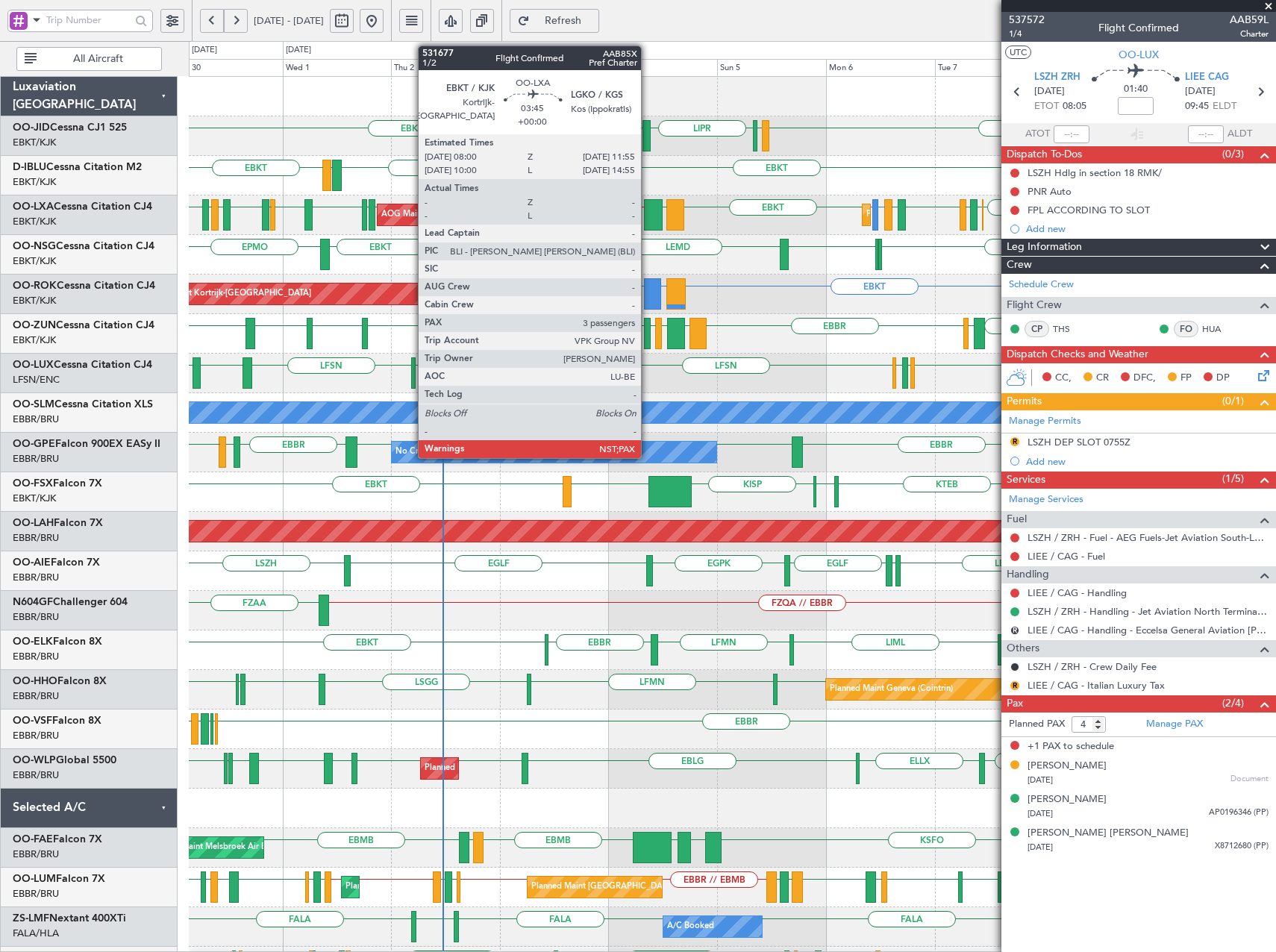
click at [648, 221] on div at bounding box center [653, 215] width 18 height 31
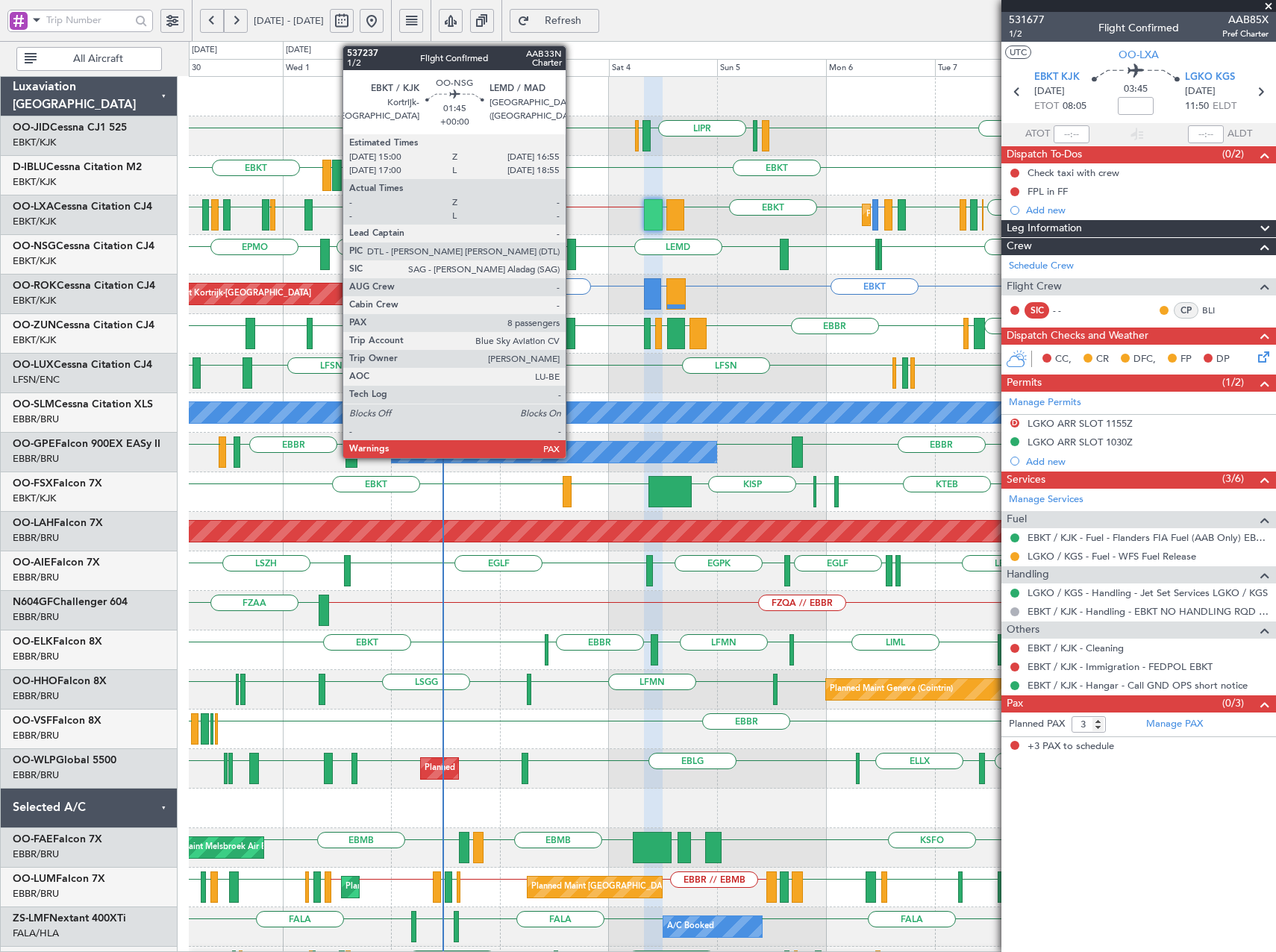
click at [571, 256] on div at bounding box center [571, 254] width 9 height 31
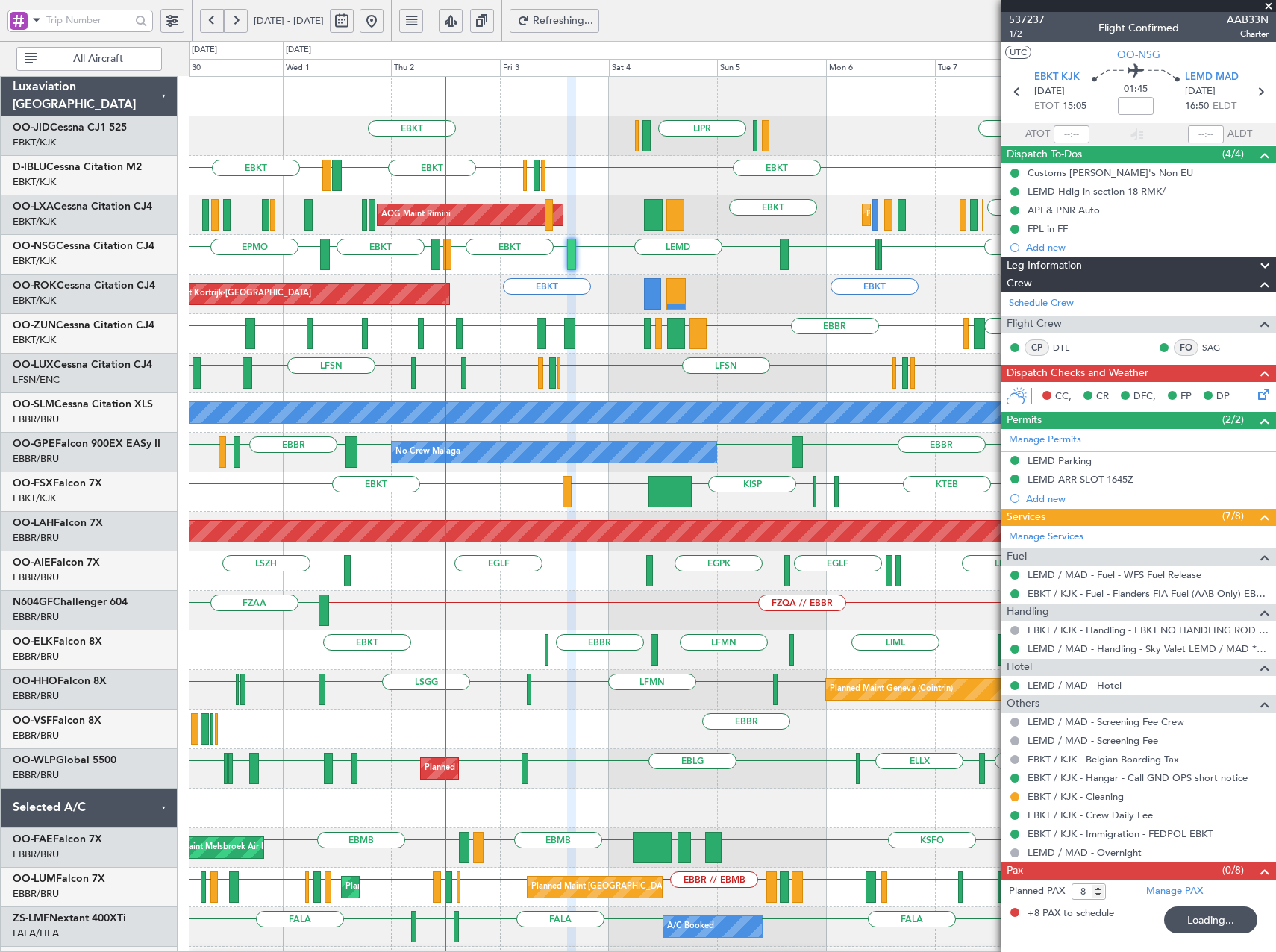
click at [358, 324] on div "EBKT LIMP EBKT EGGW LIBP EGGW [GEOGRAPHIC_DATA] GMMX [GEOGRAPHIC_DATA] LOWK EBK…" at bounding box center [732, 334] width 1086 height 40
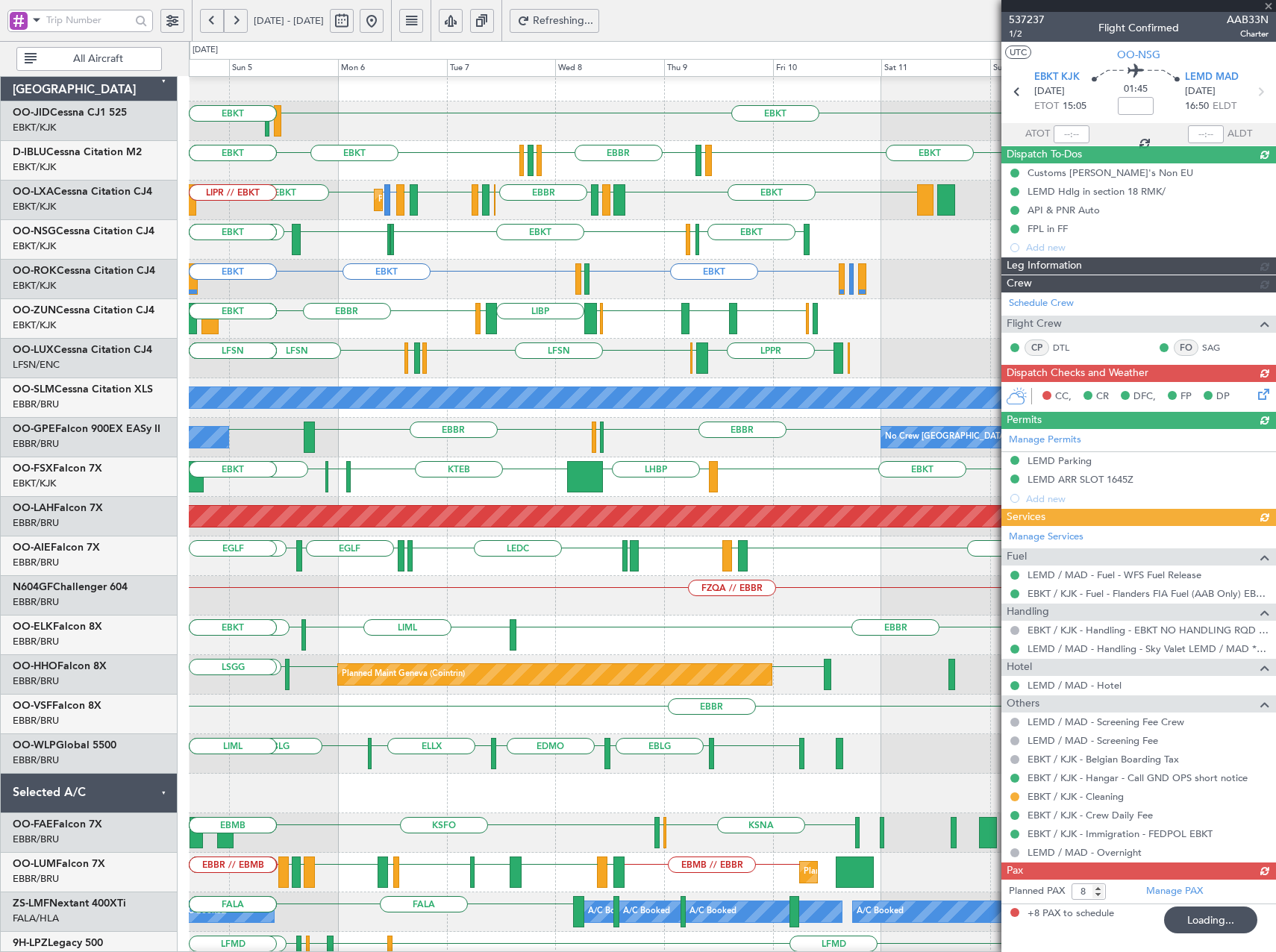
click at [313, 328] on div "LIMP EBKT EGGW LIBP EGGW [GEOGRAPHIC_DATA] GMMX EBKT EBKT ESSB EBKT LSZM LOWK […" at bounding box center [732, 319] width 1086 height 40
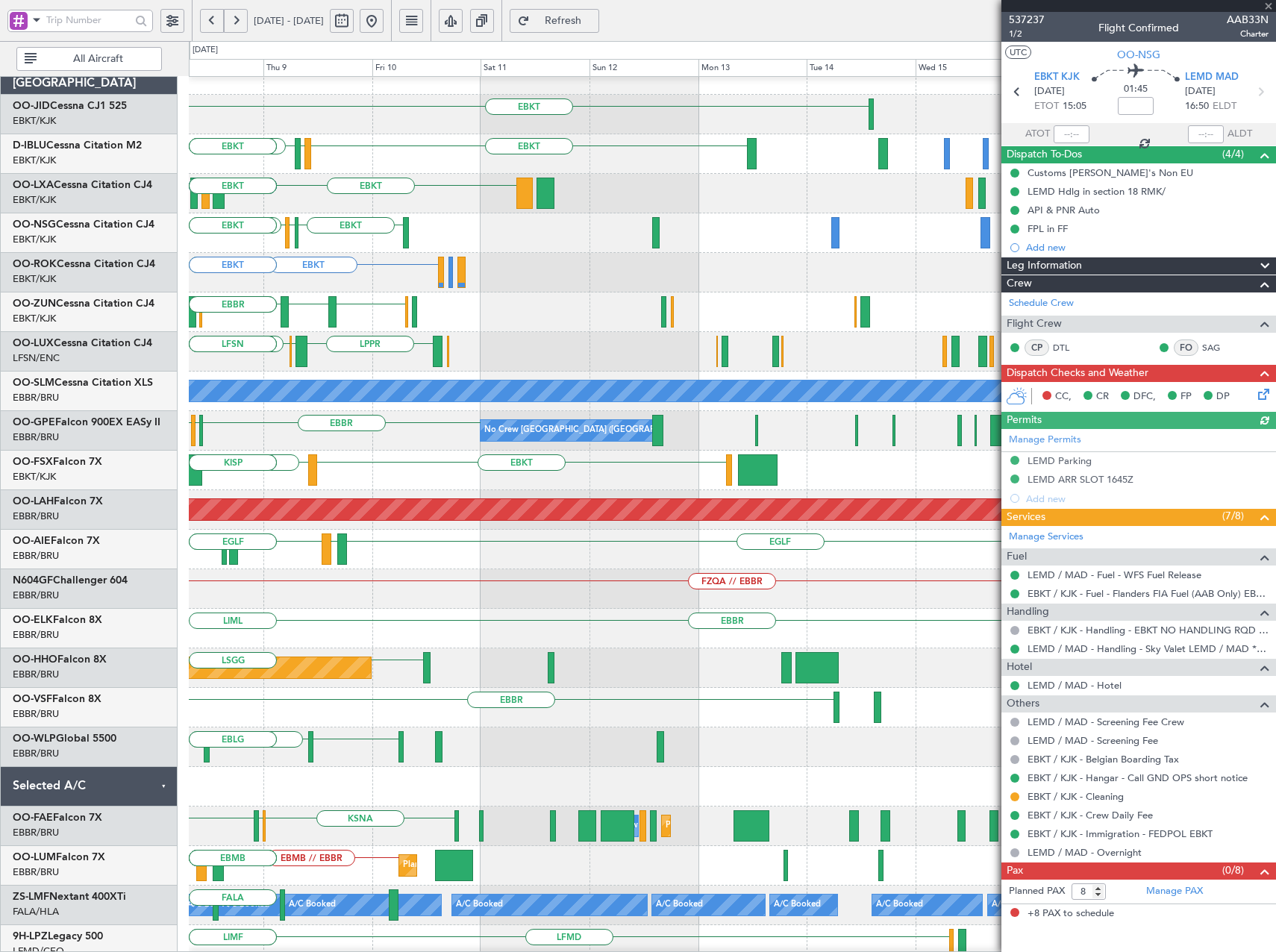
click at [398, 314] on div "LIMP EBKT EGGW EBKT LIBP EGGW [GEOGRAPHIC_DATA]" at bounding box center [732, 312] width 1086 height 40
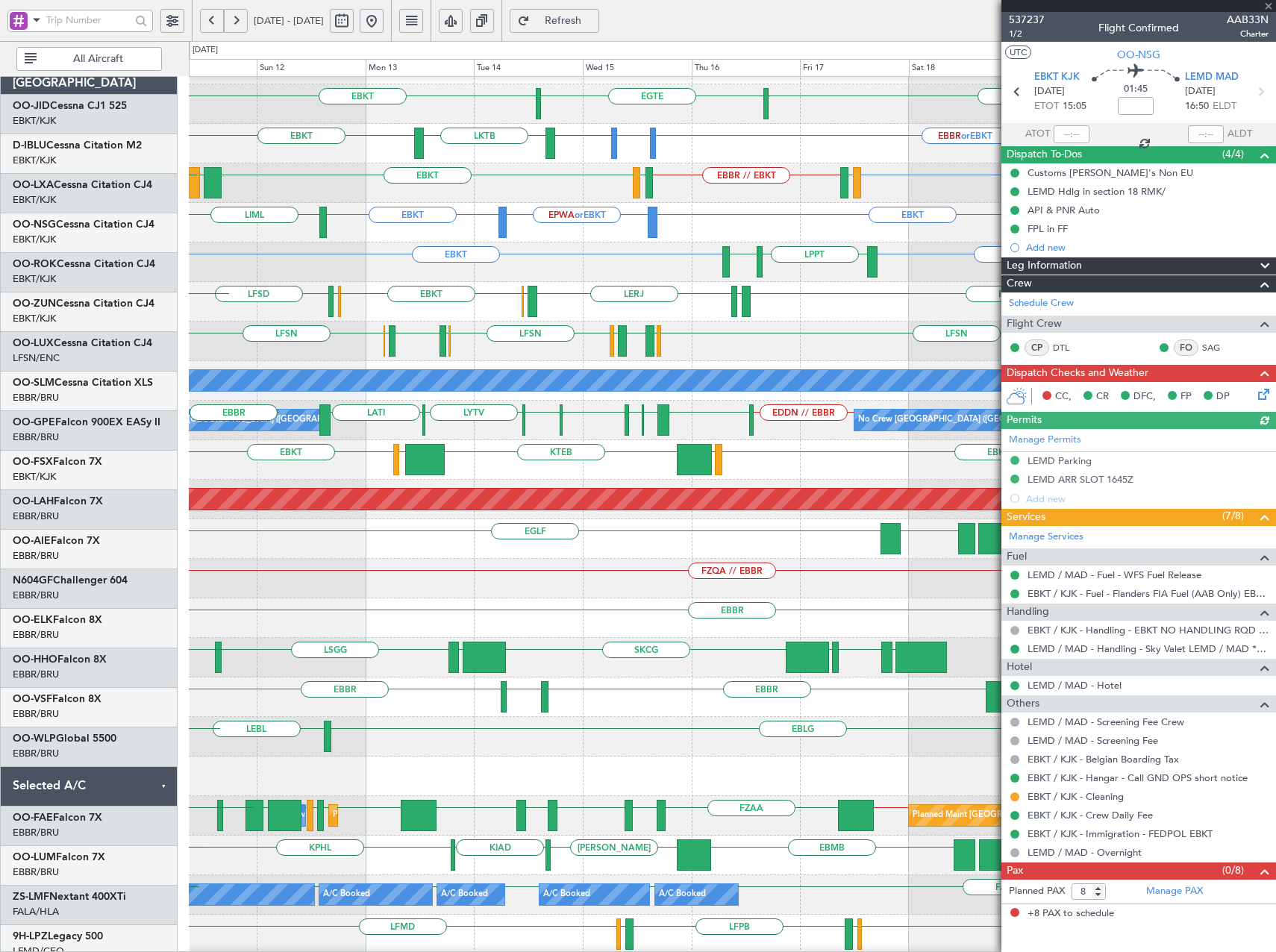
scroll to position [32, 0]
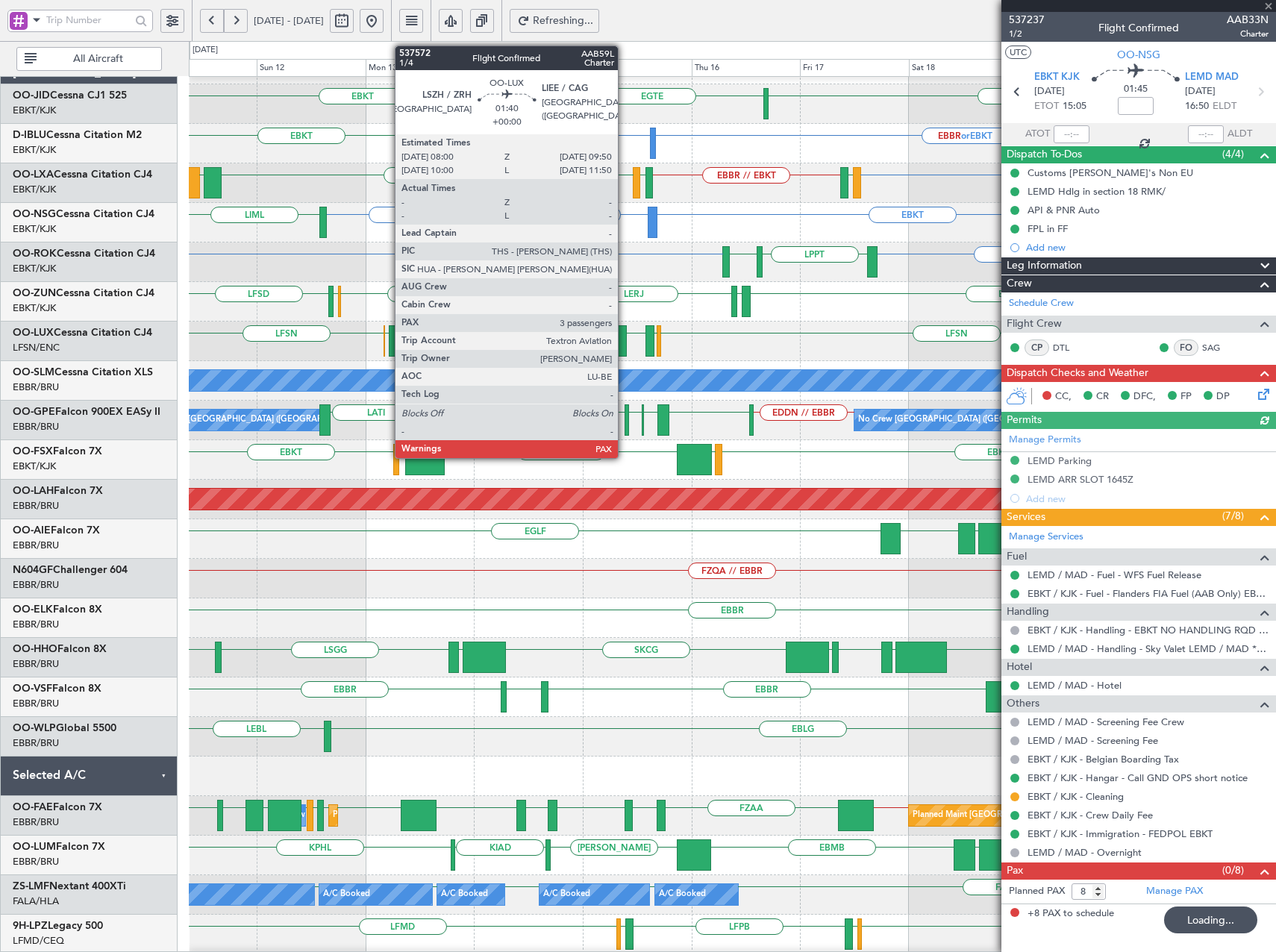
click at [625, 343] on div at bounding box center [622, 341] width 9 height 31
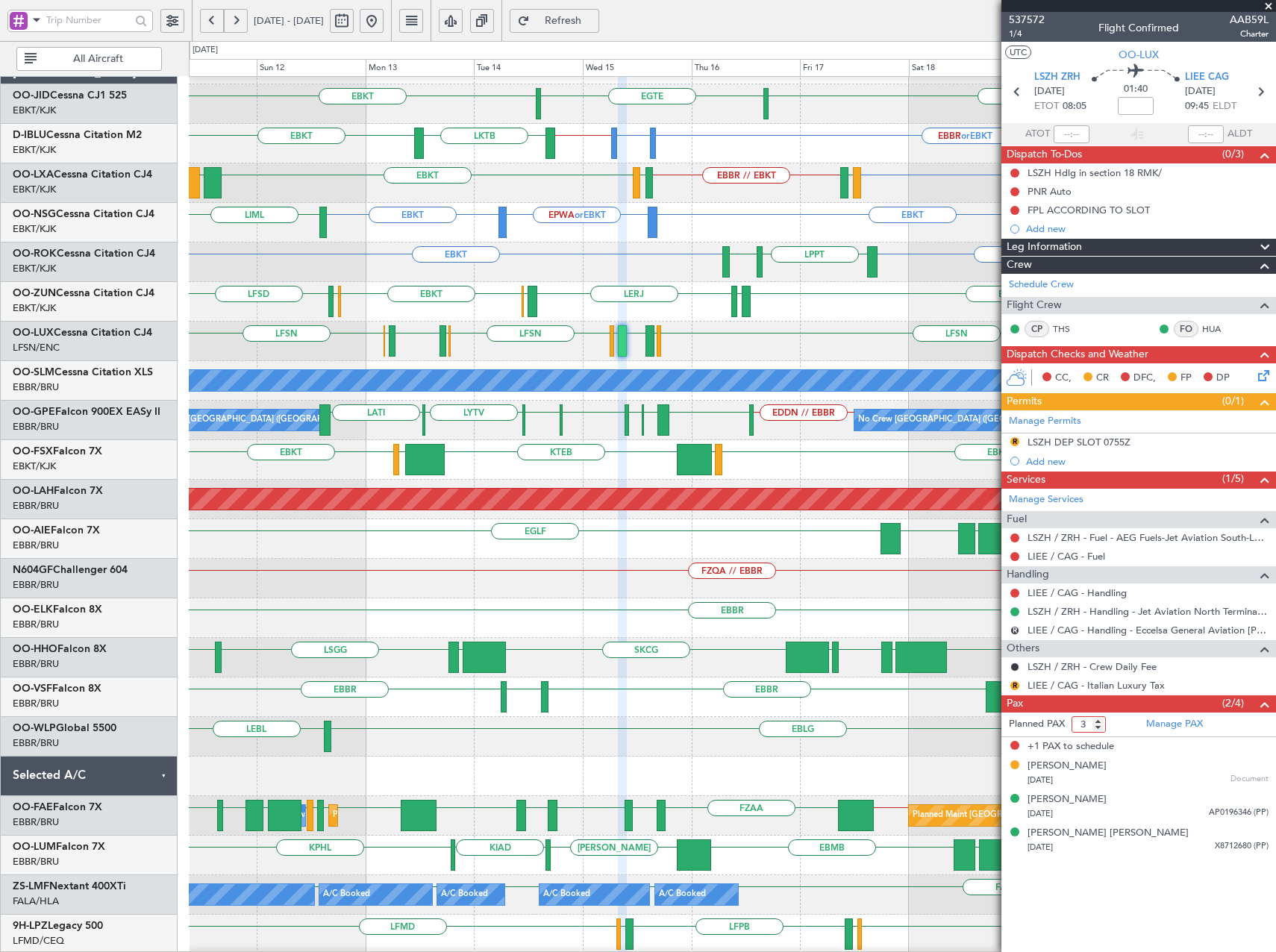
type input "3"
click at [1098, 726] on input "3" at bounding box center [1089, 724] width 34 height 16
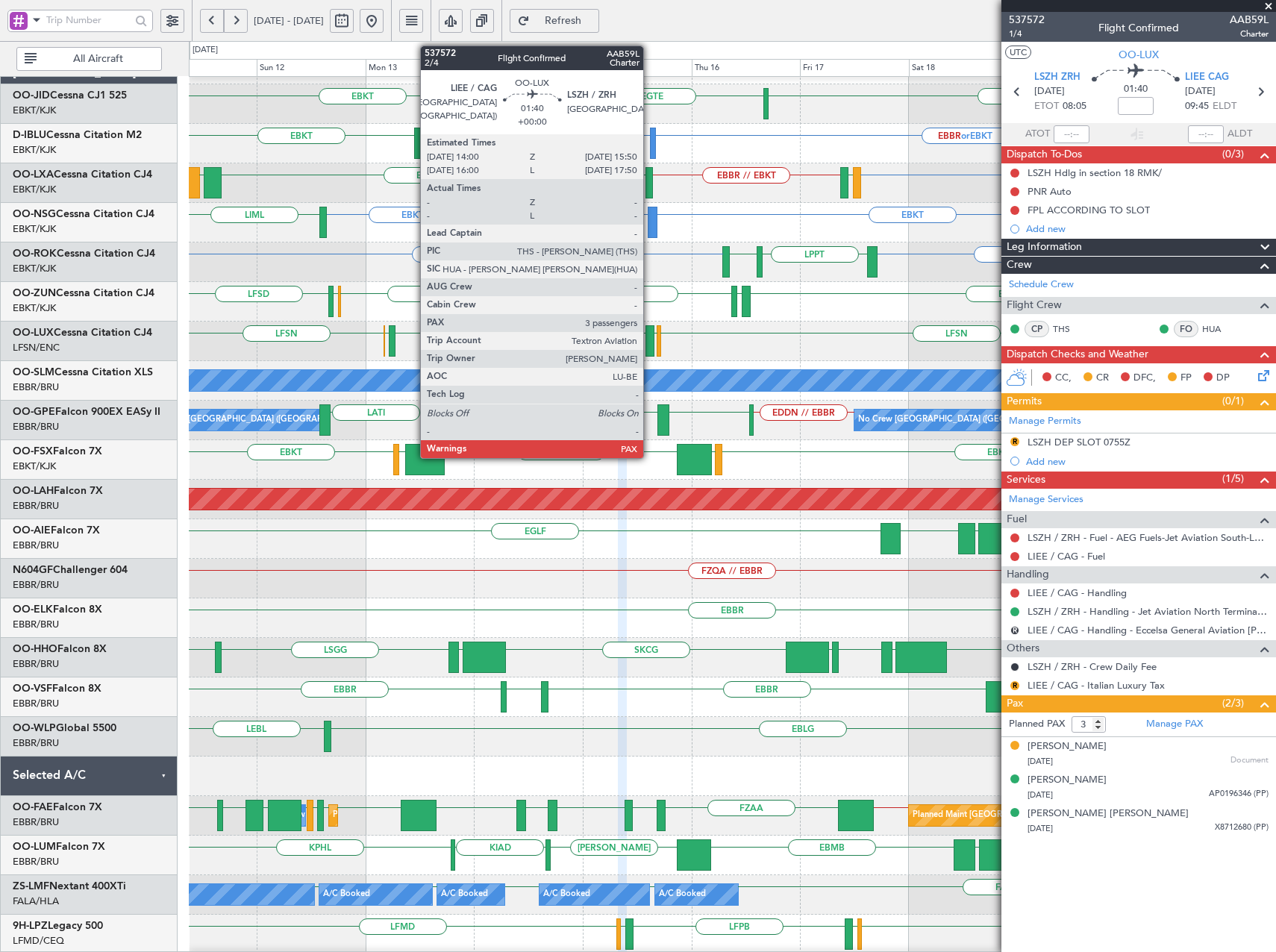
click at [650, 343] on div at bounding box center [650, 341] width 9 height 31
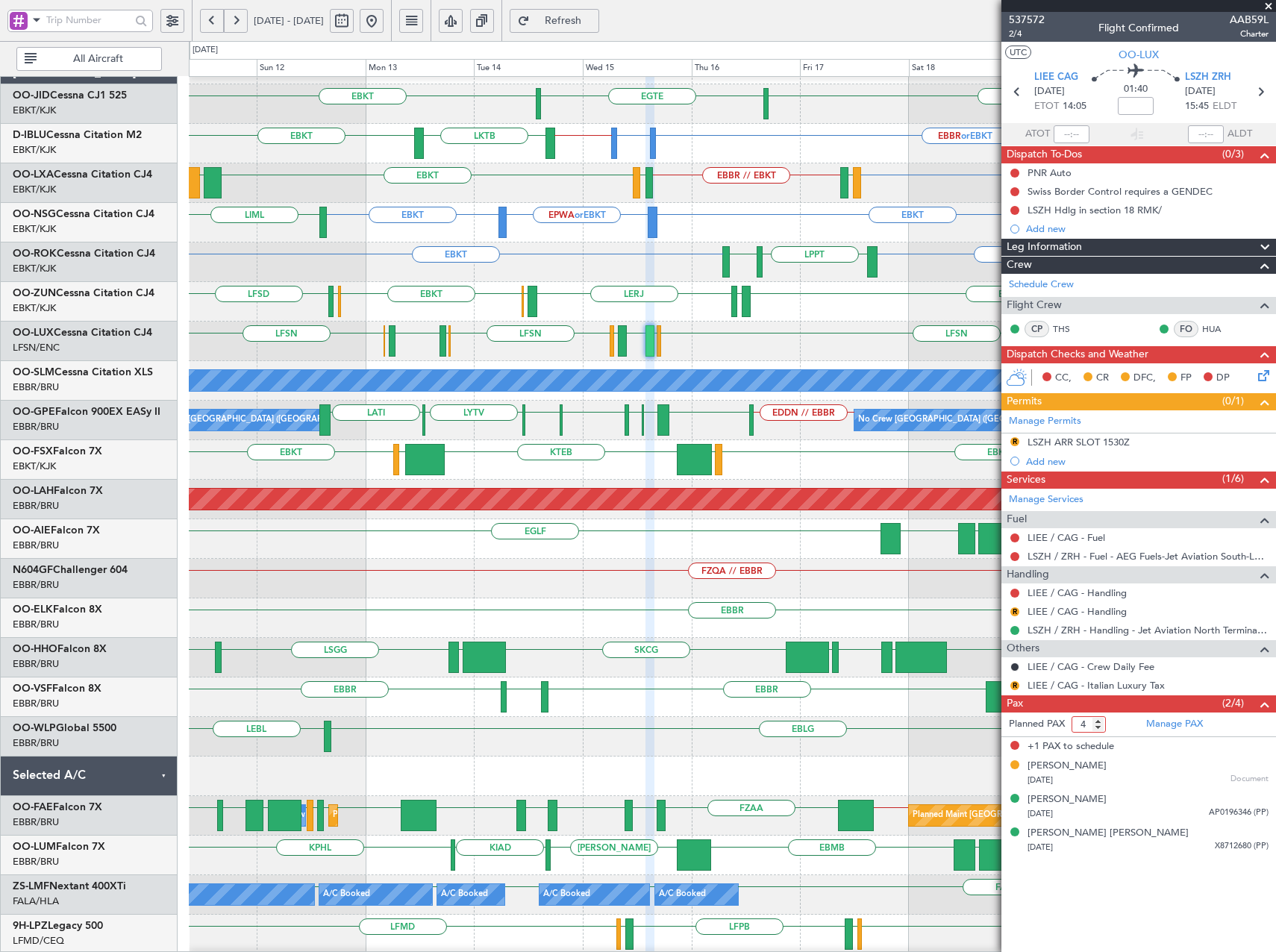
click at [1100, 730] on input "4" at bounding box center [1089, 724] width 34 height 16
type input "3"
click at [1100, 725] on input "3" at bounding box center [1089, 724] width 34 height 16
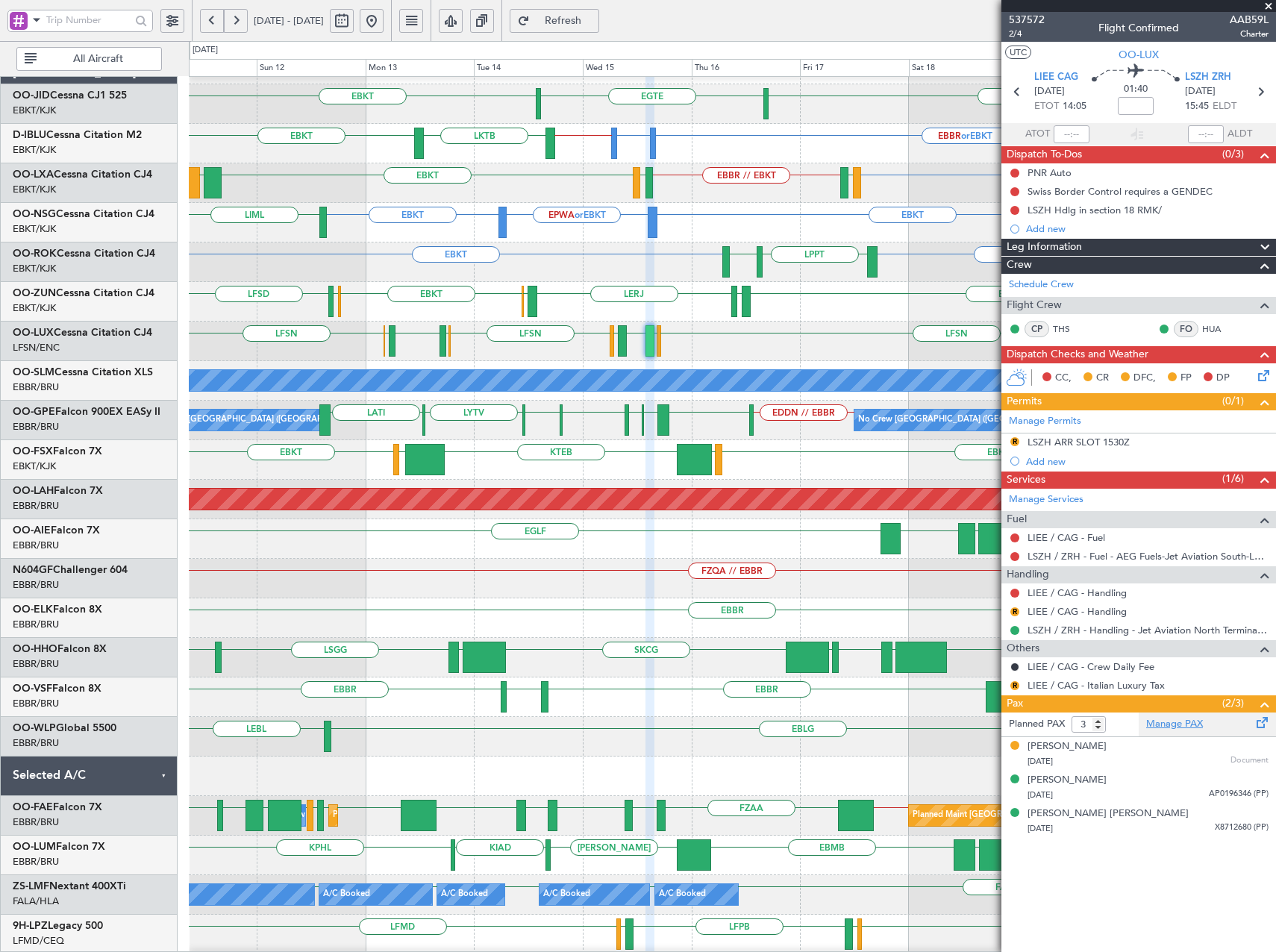
click at [1170, 726] on link "Manage PAX" at bounding box center [1174, 724] width 57 height 15
